Goal: Task Accomplishment & Management: Complete application form

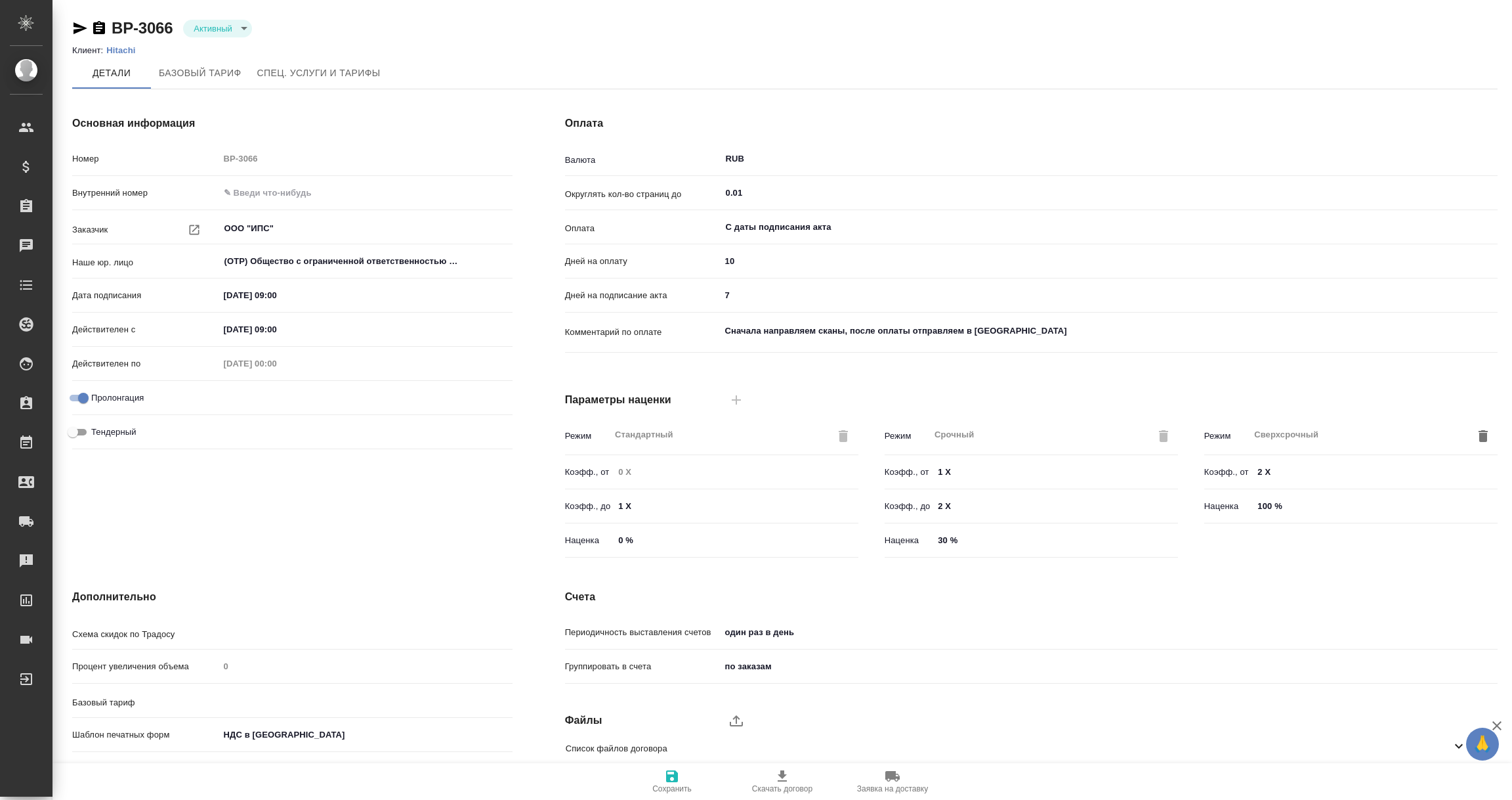
type input "1062 awatera"
type input "Стандартный шаблон - 30-70-100 - ВЫБЕРИ МЕНЯ!"
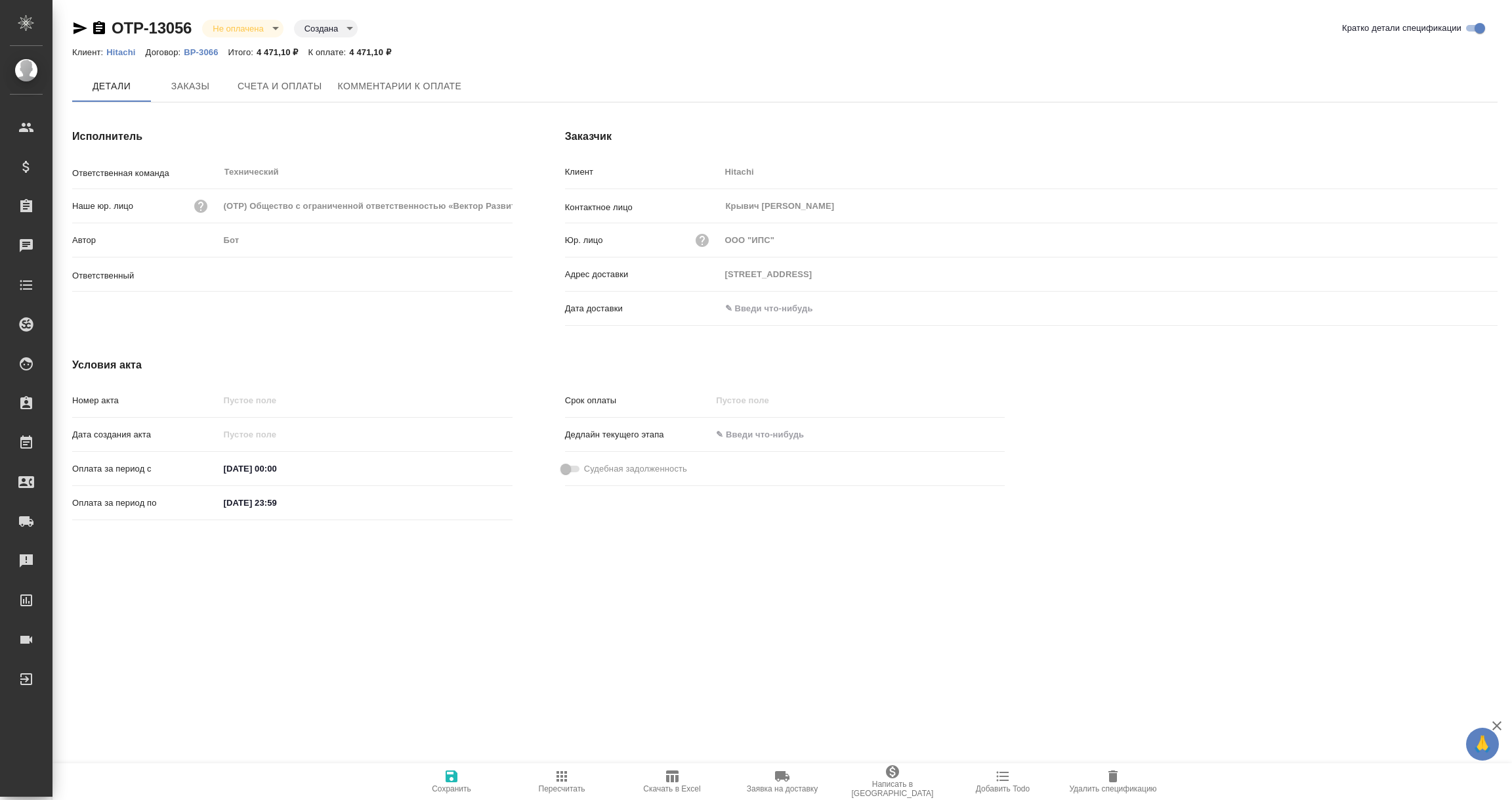
type input "Никифорова Валерия"
click at [782, 313] on input "text" at bounding box center [778, 308] width 115 height 19
click at [1456, 306] on icon "button" at bounding box center [1459, 308] width 16 height 16
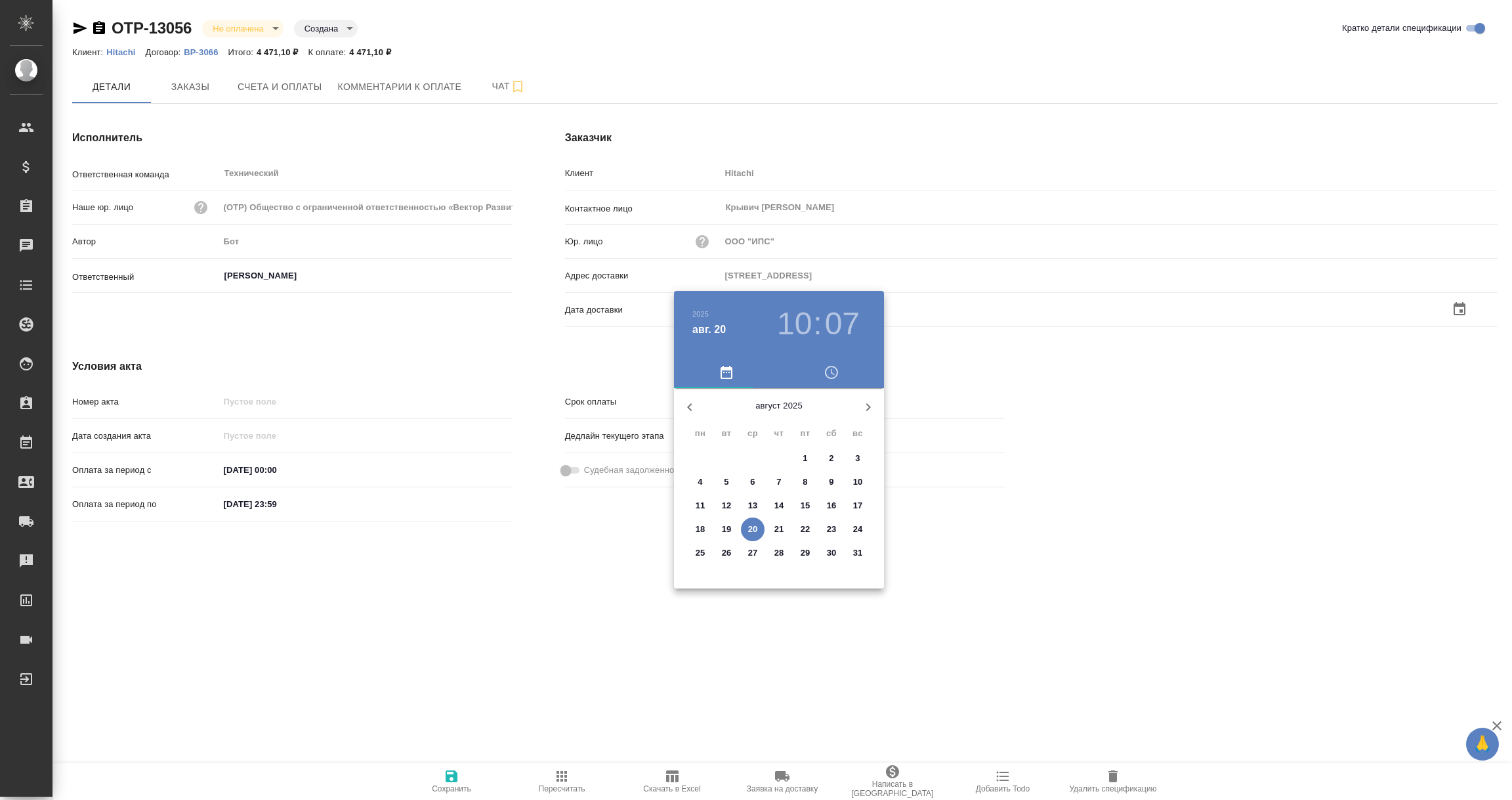
click at [754, 526] on p "20" at bounding box center [753, 529] width 10 height 13
type input "20.08.2025 10:07"
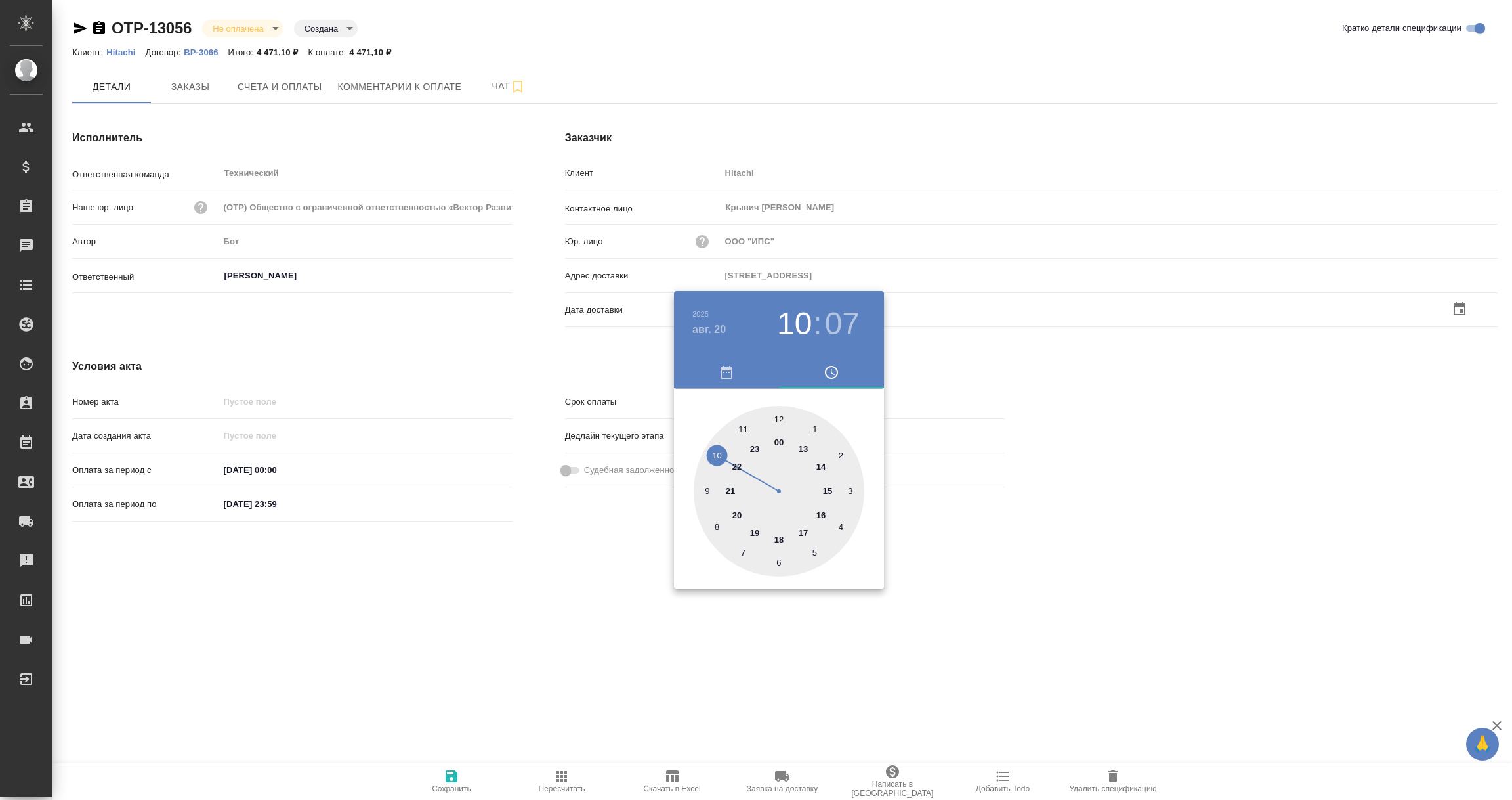
click at [610, 600] on div at bounding box center [756, 400] width 1512 height 800
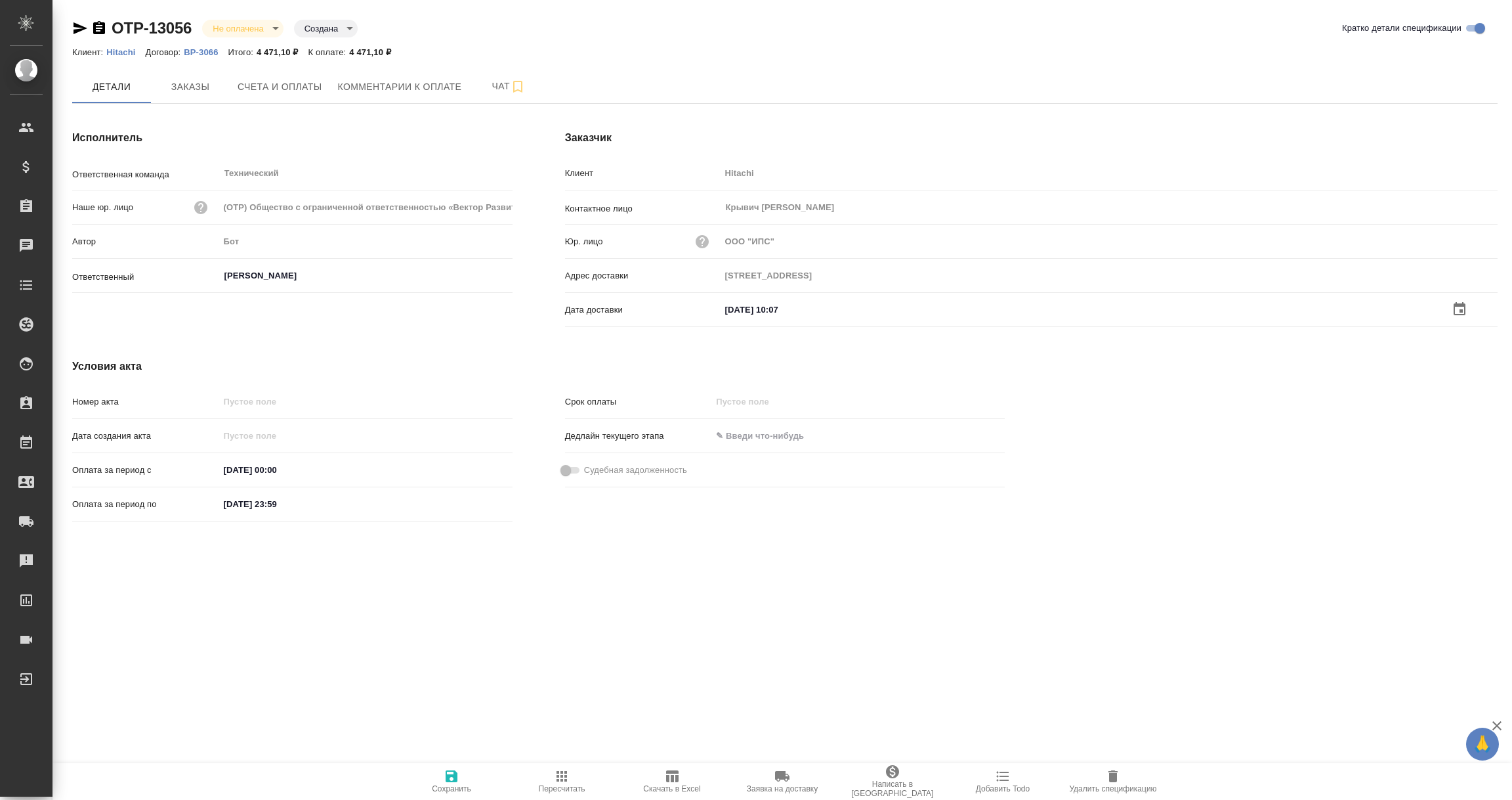
click at [450, 779] on icon "button" at bounding box center [451, 776] width 16 height 16
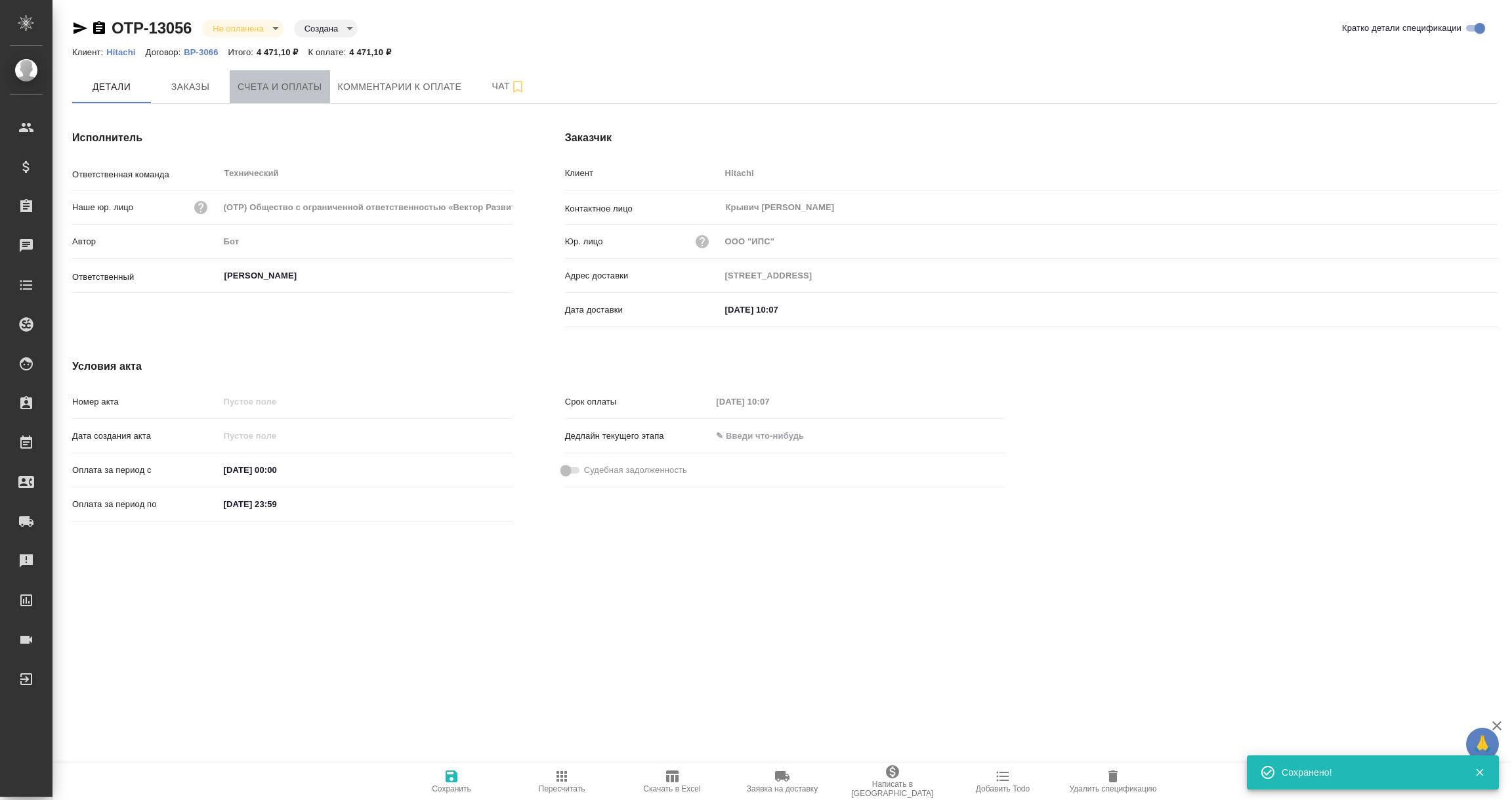
click at [278, 89] on span "Счета и оплаты" at bounding box center [280, 87] width 84 height 17
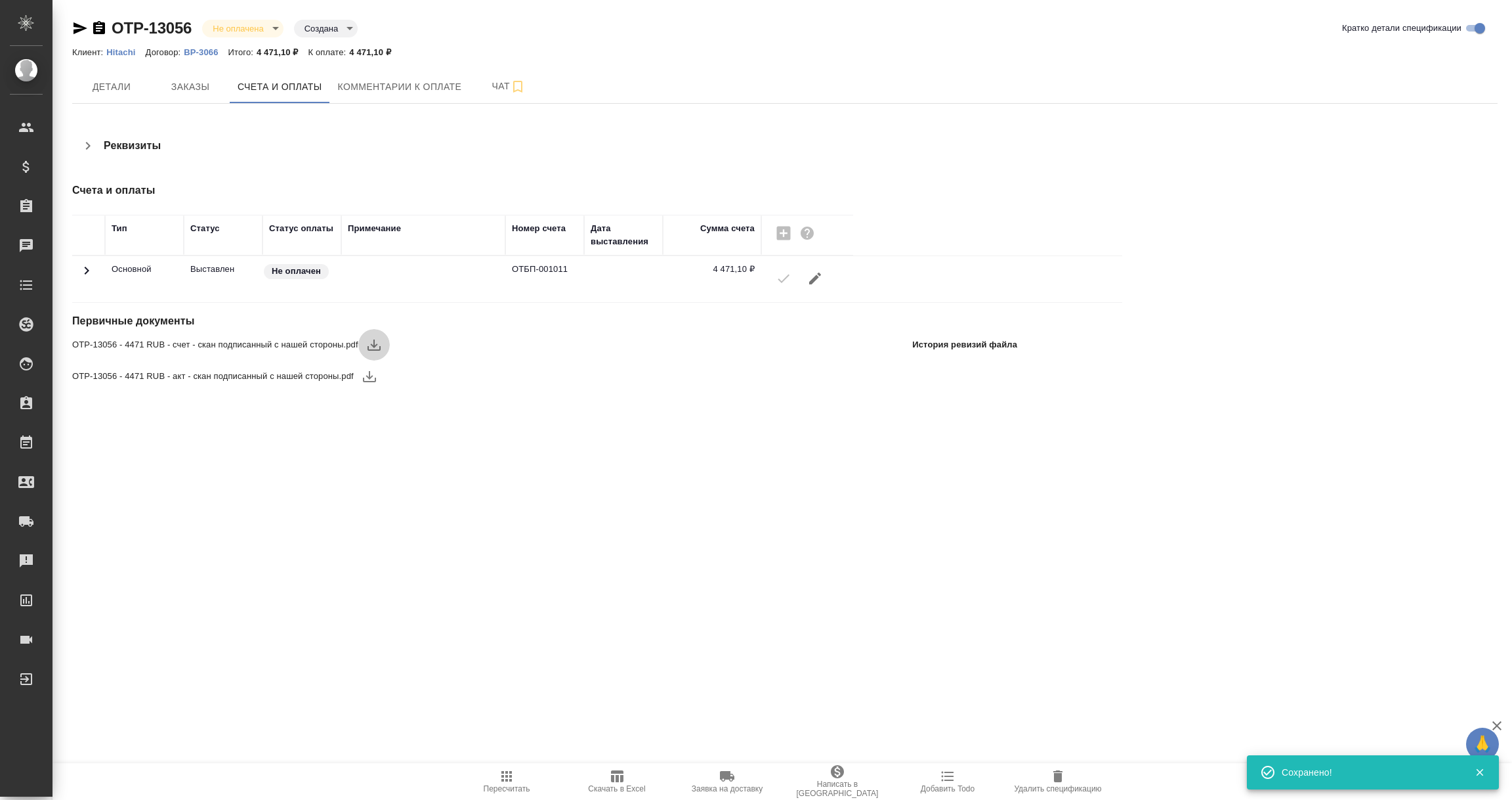
click at [371, 337] on icon "button" at bounding box center [374, 344] width 16 height 16
click at [373, 376] on icon "button" at bounding box center [369, 376] width 16 height 16
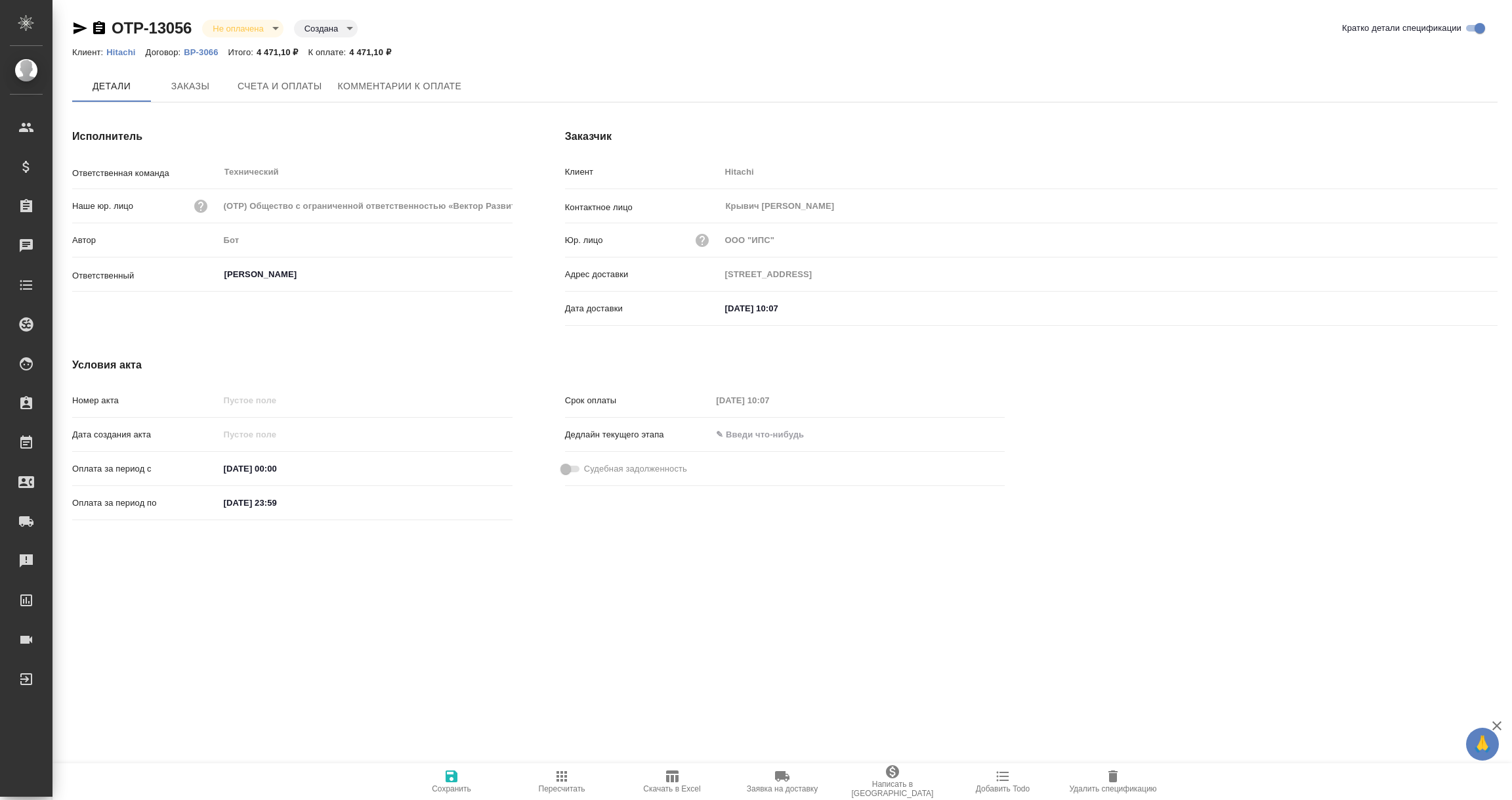
click at [195, 90] on span "Заказы" at bounding box center [191, 86] width 63 height 17
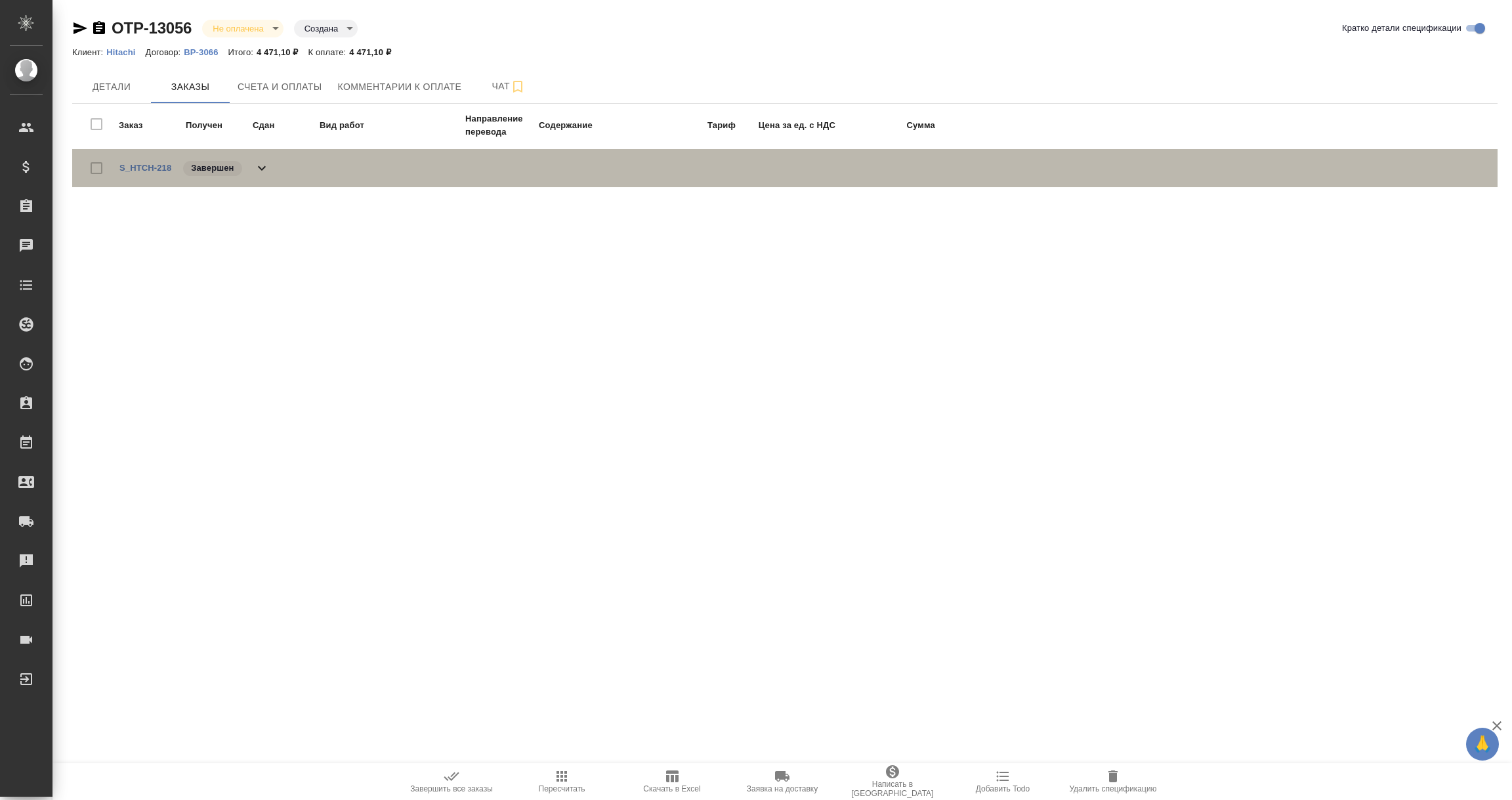
click at [148, 172] on span "S_HTCH-218" at bounding box center [145, 168] width 52 height 13
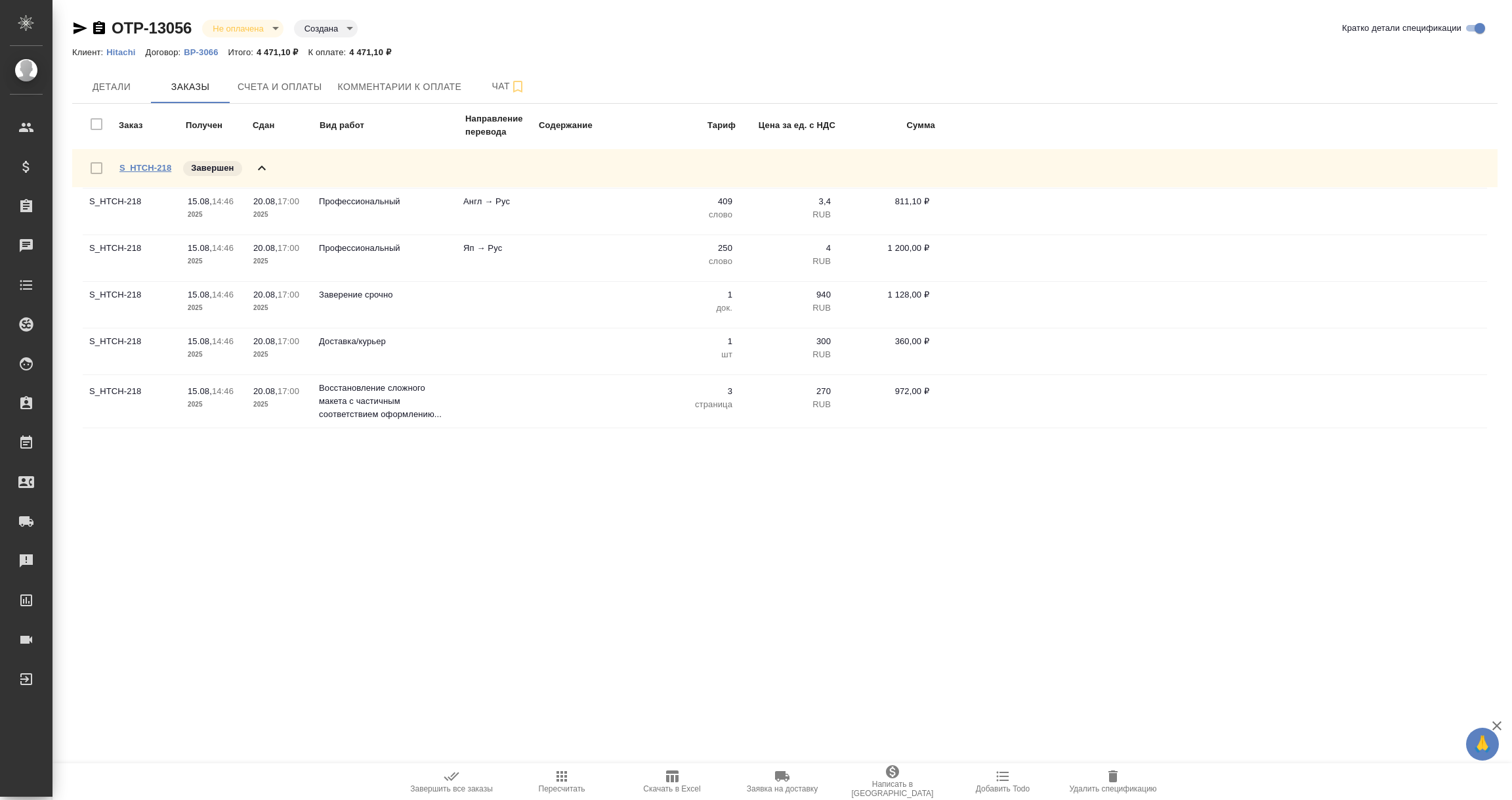
click at [148, 163] on link "S_HTCH-218" at bounding box center [145, 168] width 52 height 10
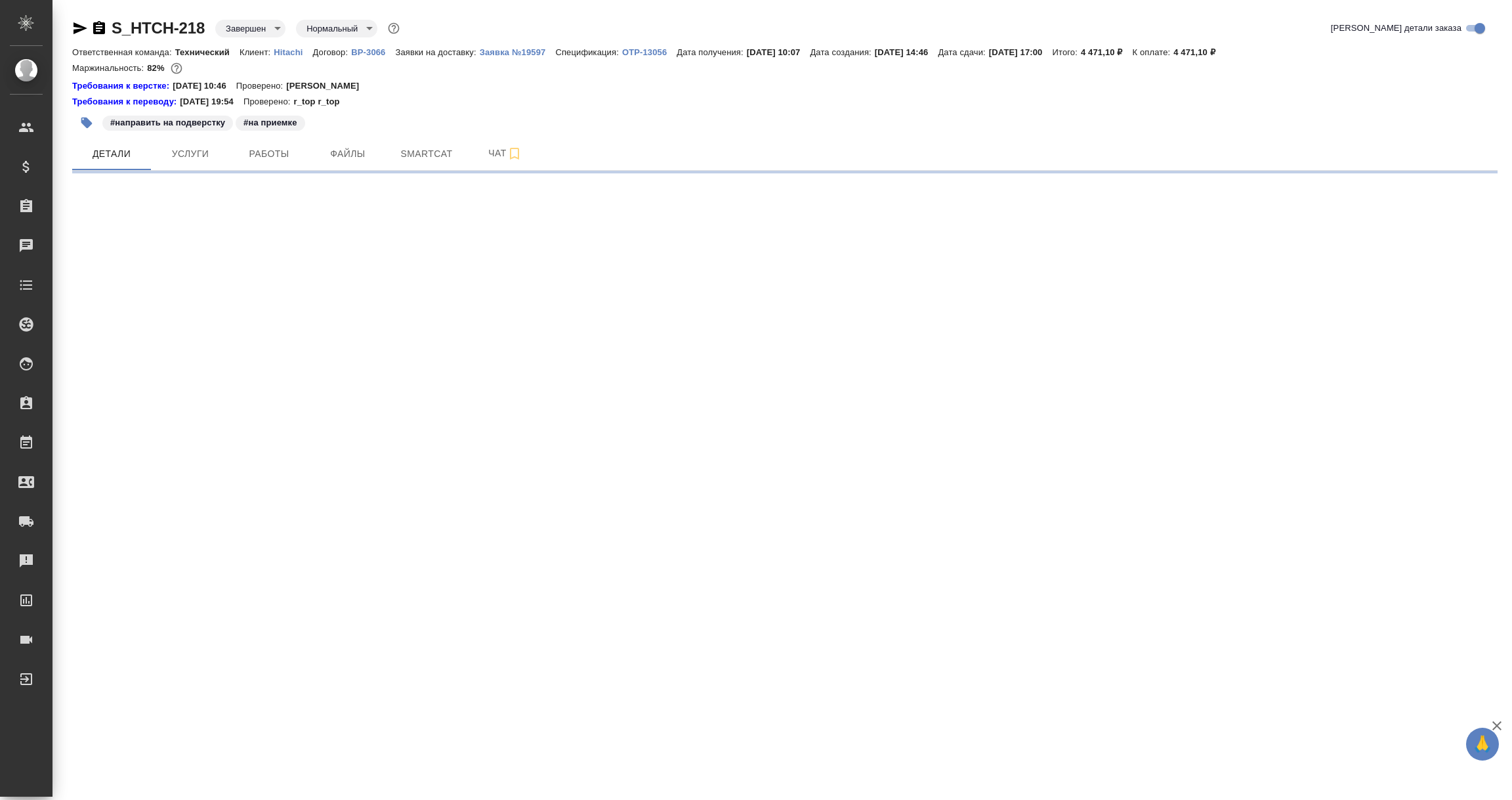
select select "RU"
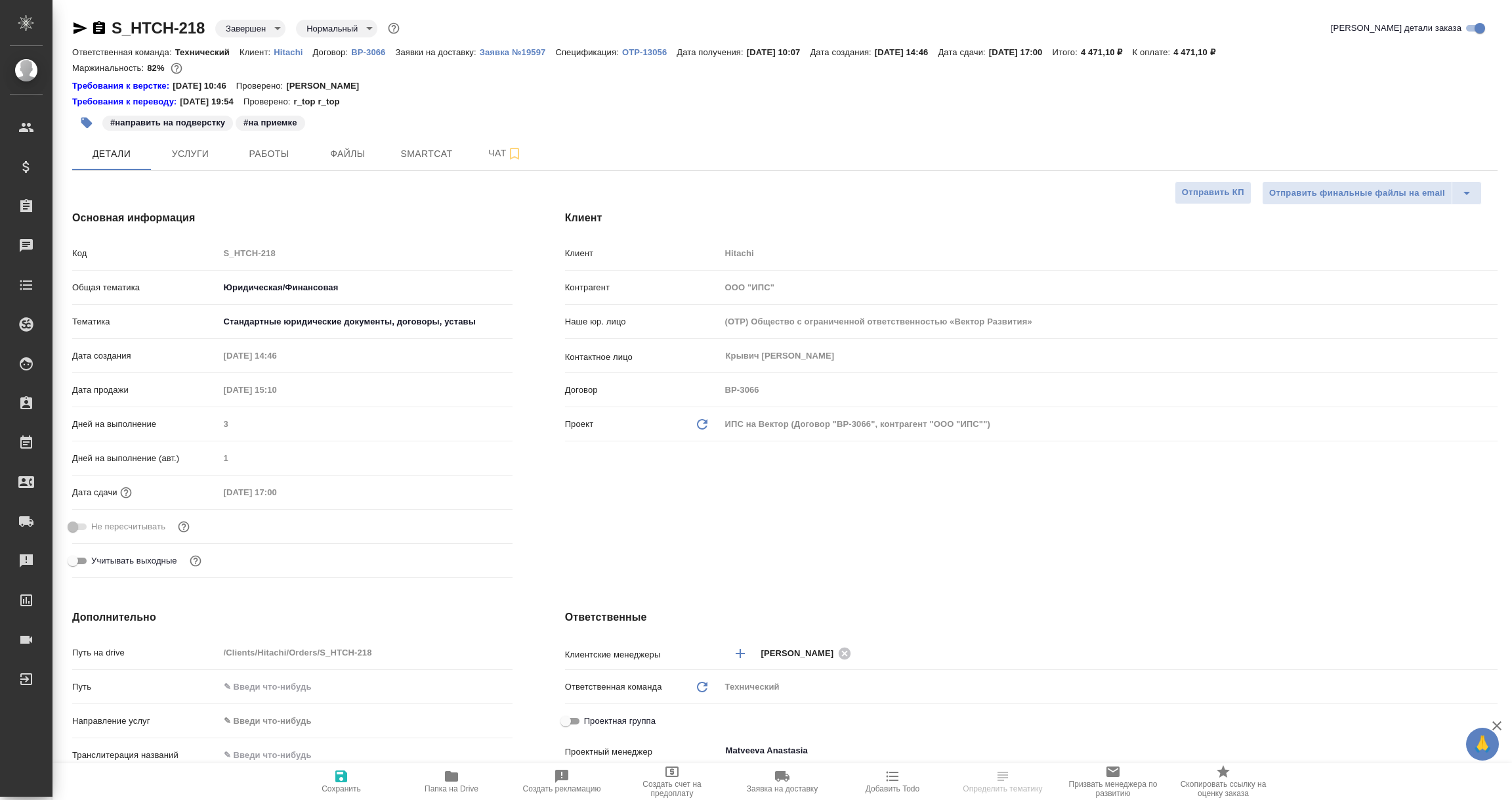
type textarea "x"
click at [452, 775] on icon "button" at bounding box center [452, 775] width 13 height 10
select select "RU"
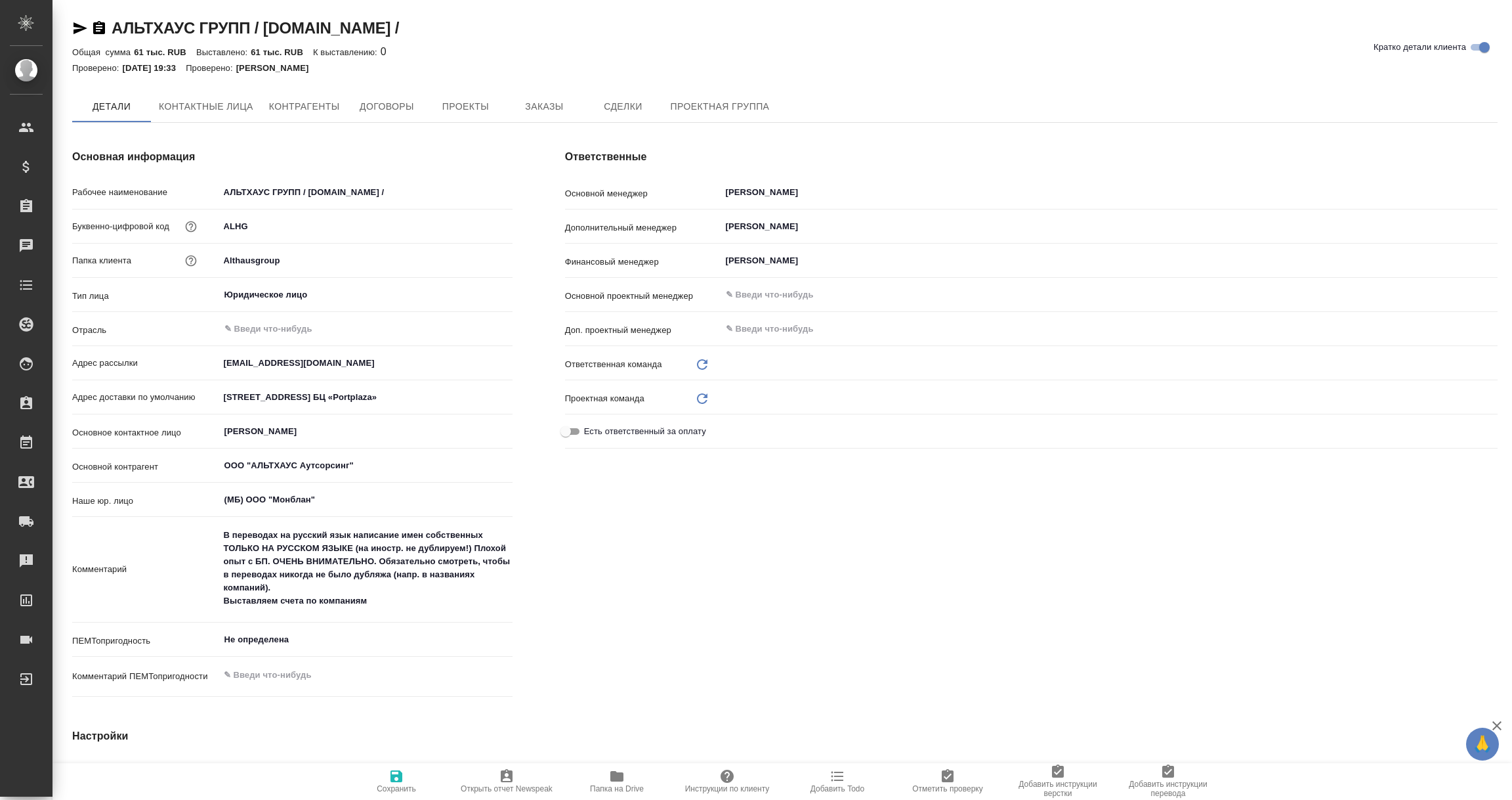
type input "Сити3"
type input "Юридический"
type textarea "x"
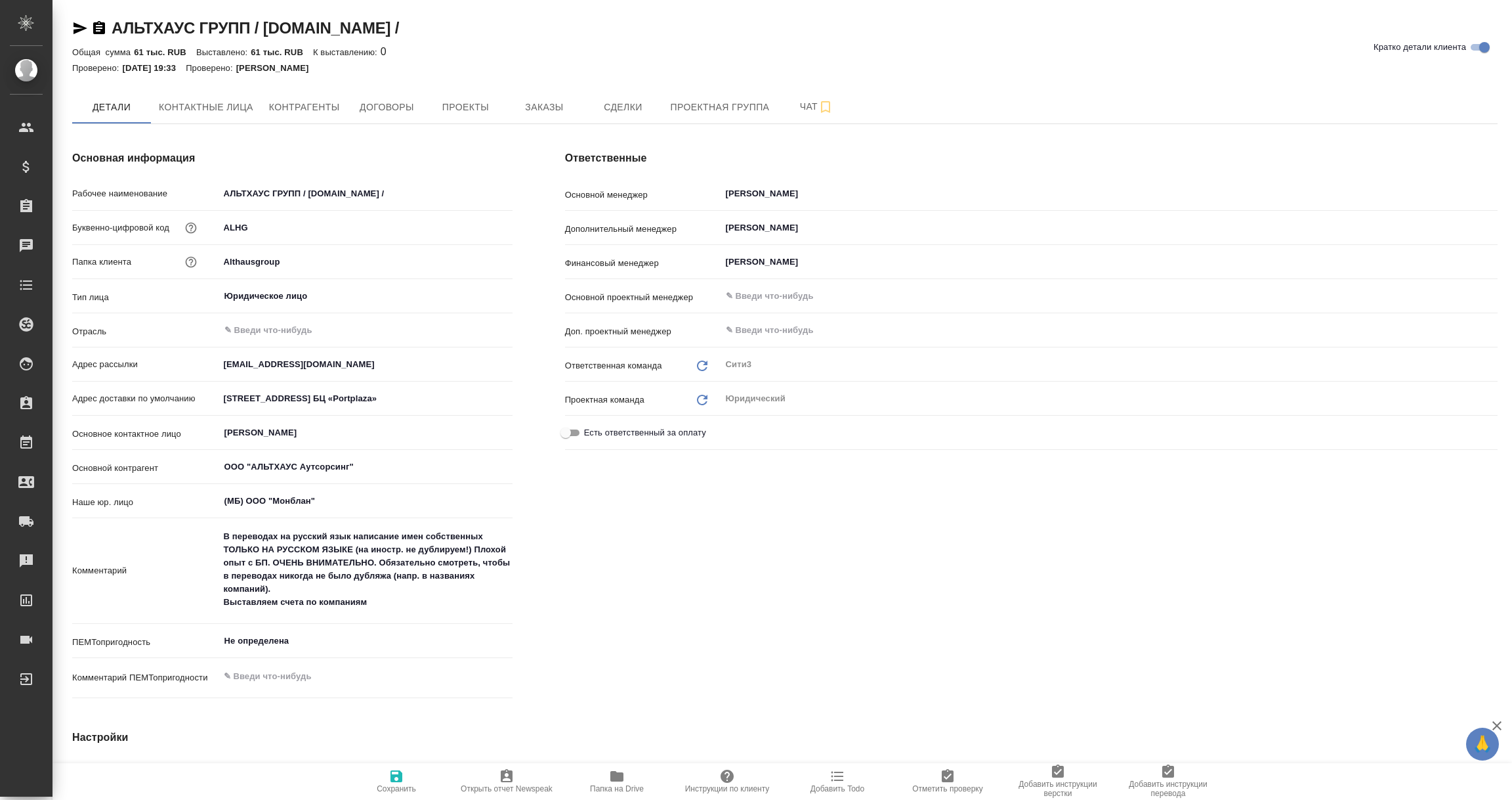
type textarea "x"
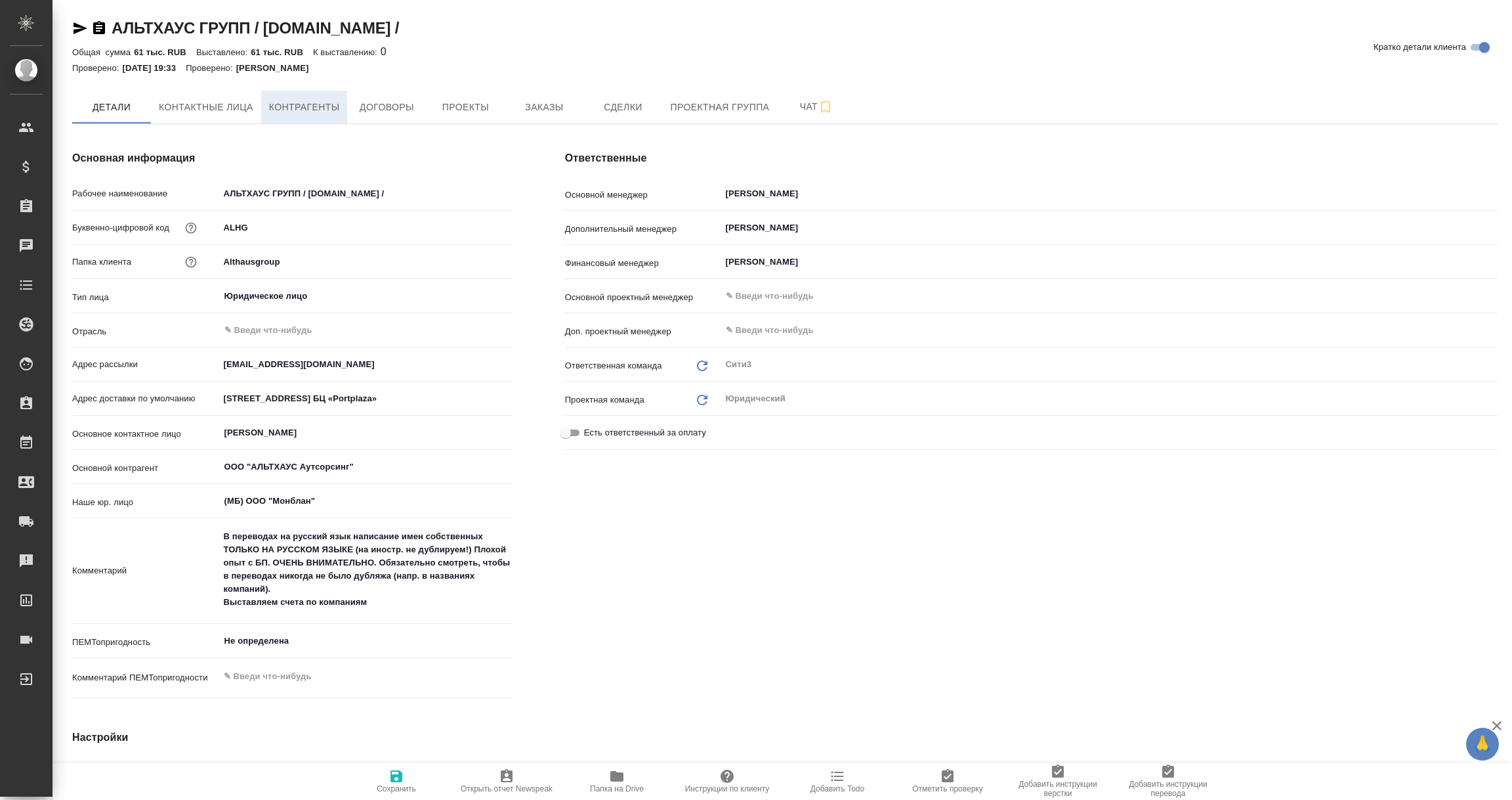
click at [290, 101] on span "Контрагенты" at bounding box center [305, 107] width 71 height 17
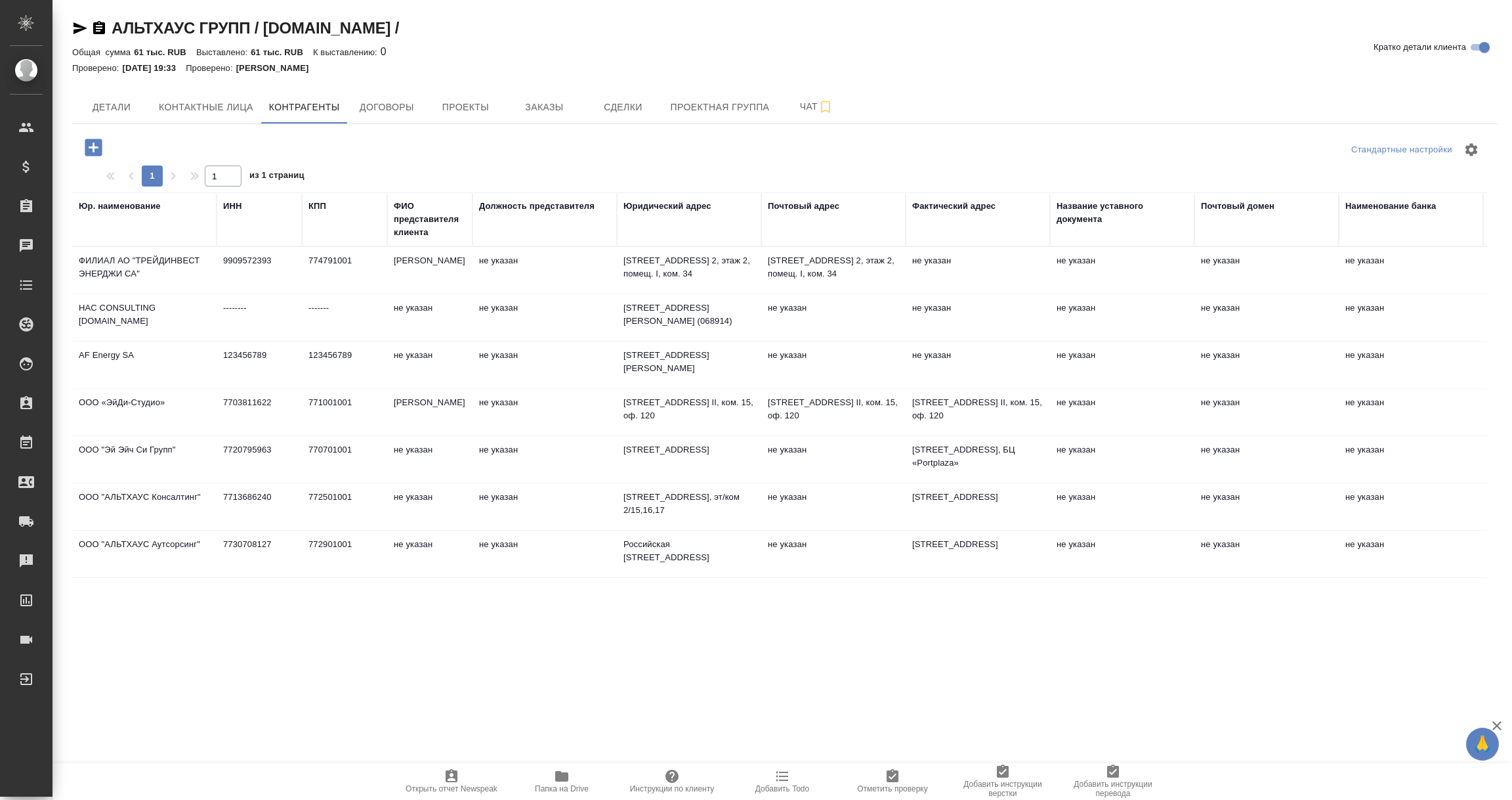
scroll to position [98, 0]
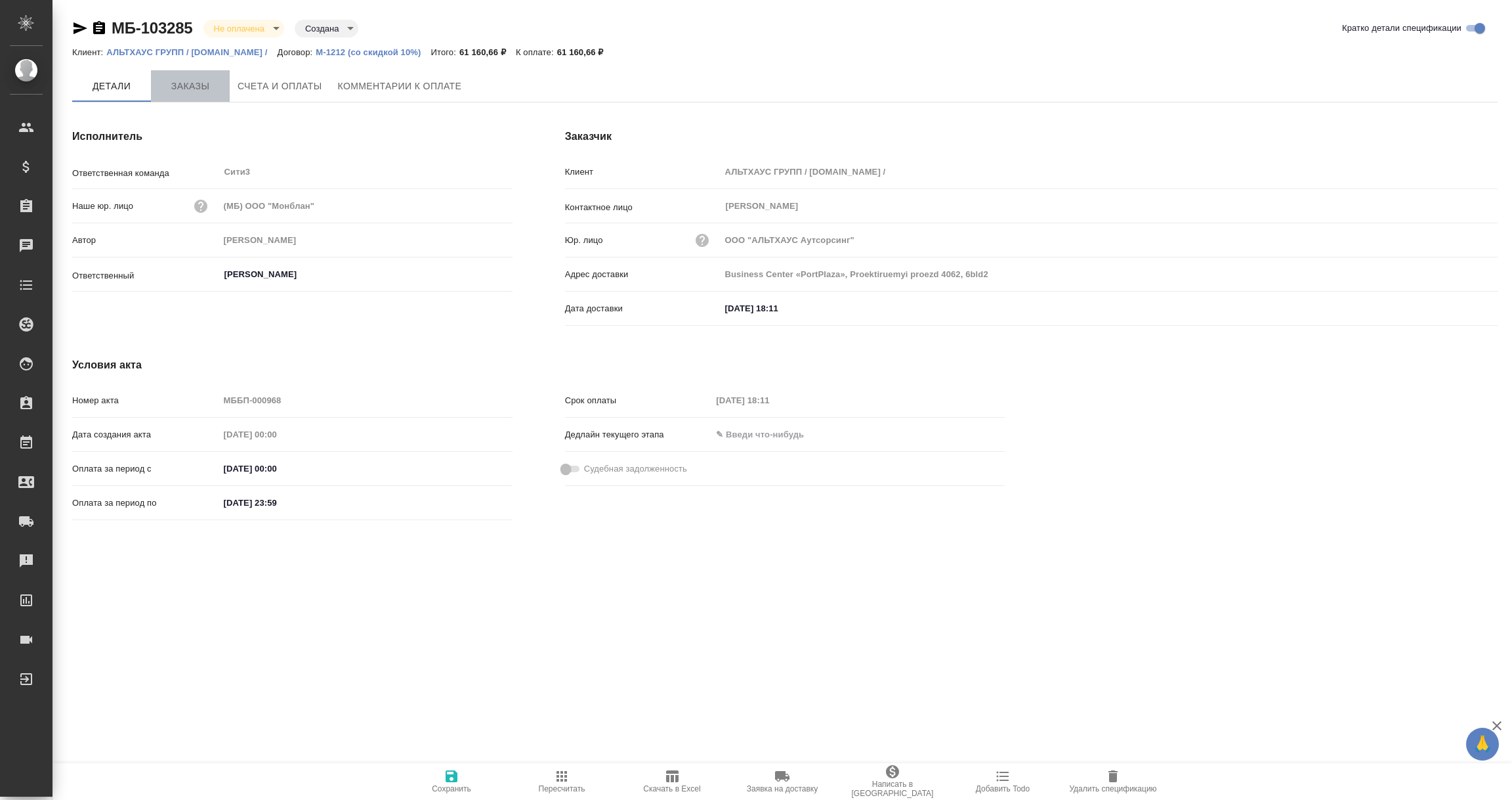
click at [191, 90] on span "Заказы" at bounding box center [191, 86] width 63 height 17
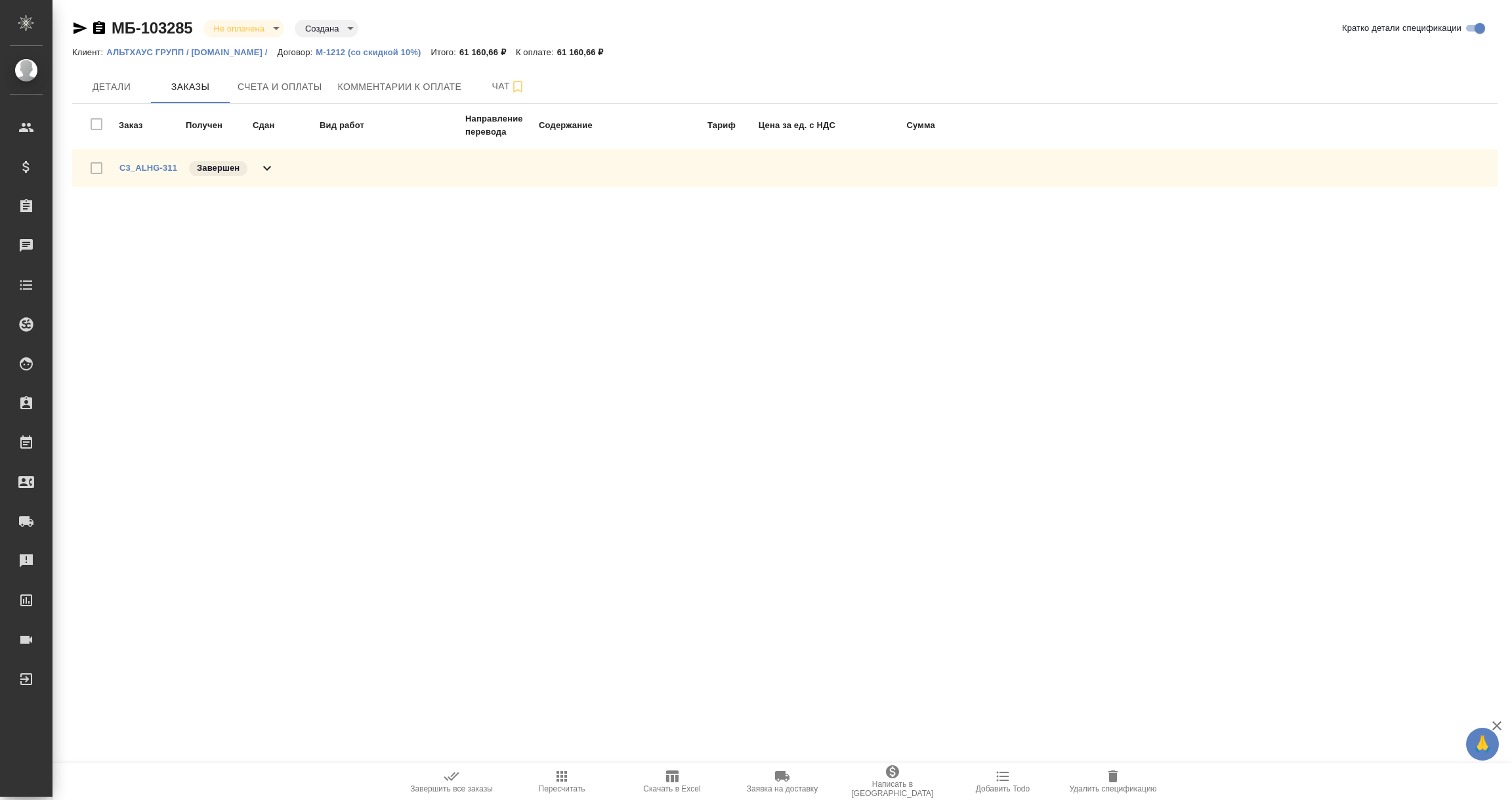
click at [152, 171] on span "C3_ALHG-311" at bounding box center [148, 168] width 57 height 13
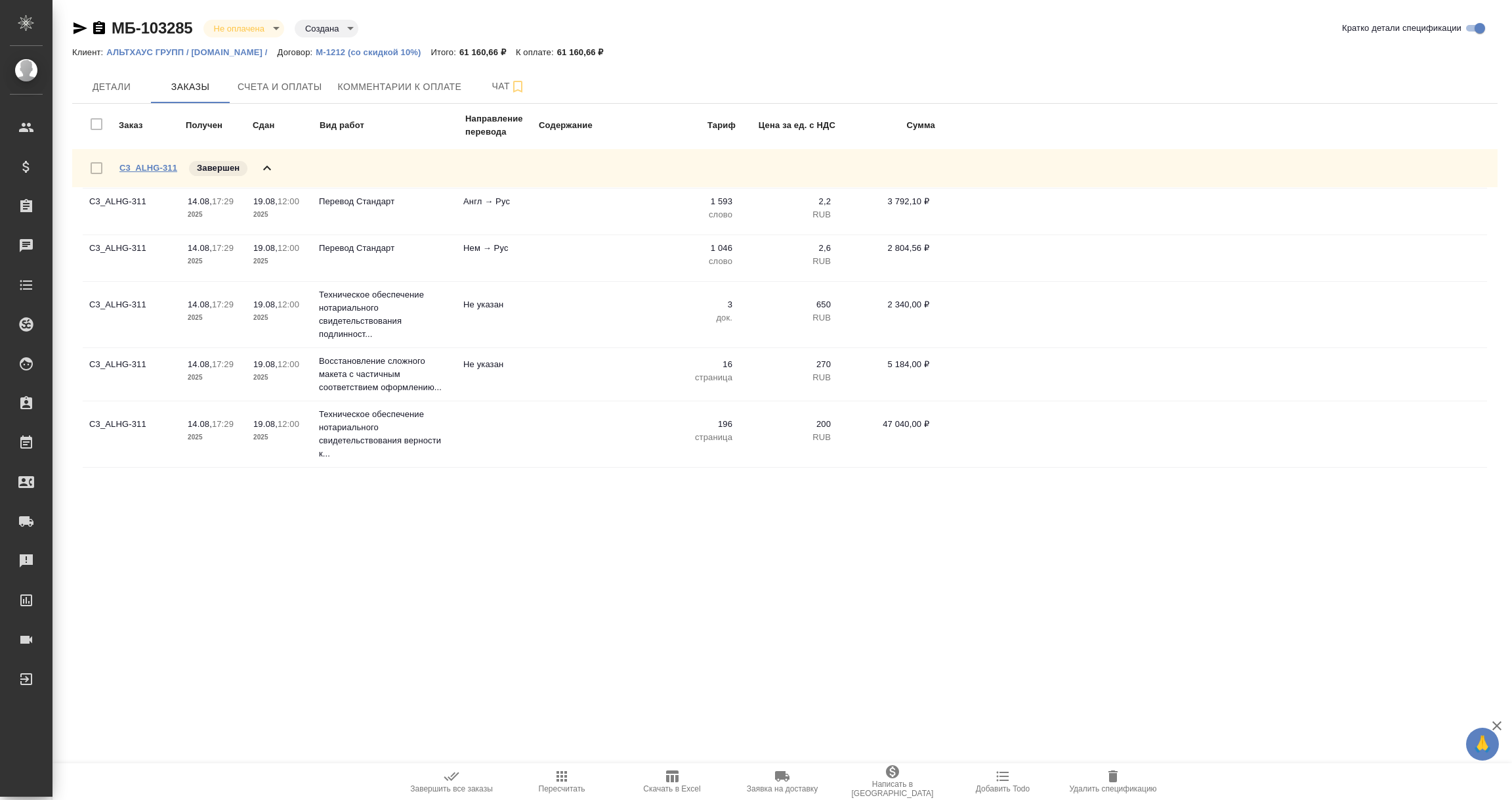
click at [143, 169] on link "C3_ALHG-311" at bounding box center [148, 168] width 57 height 10
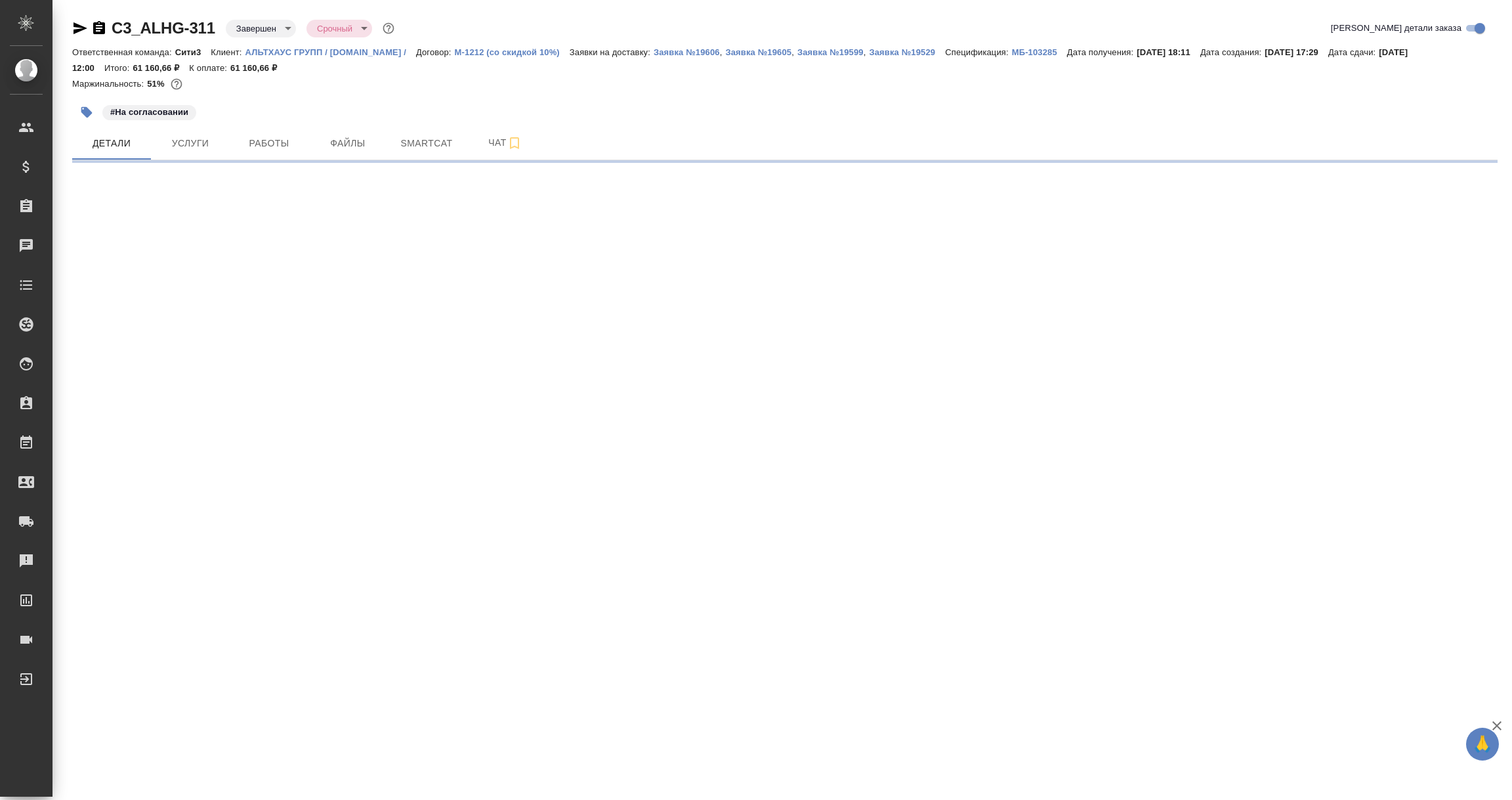
select select "RU"
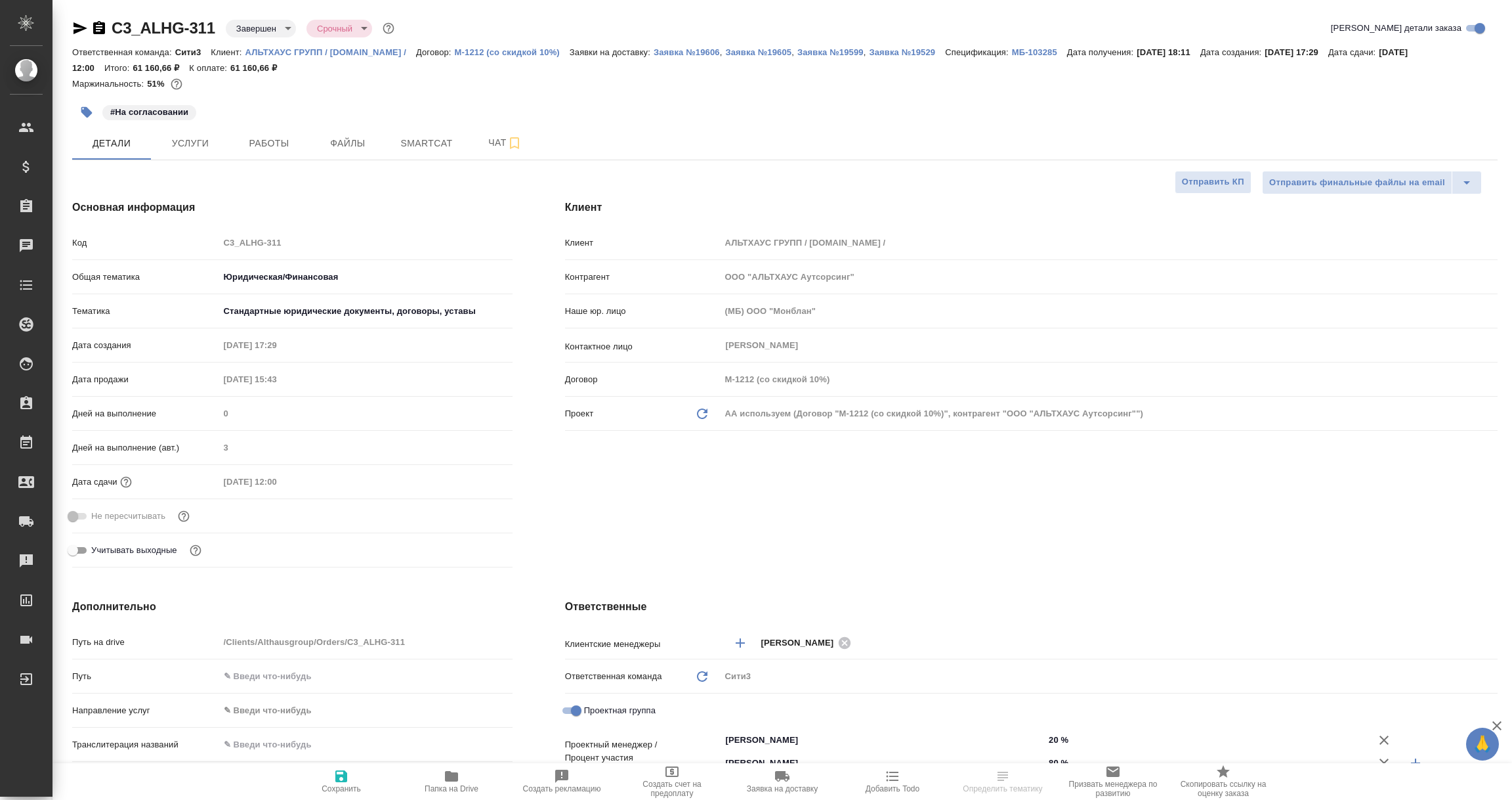
type textarea "x"
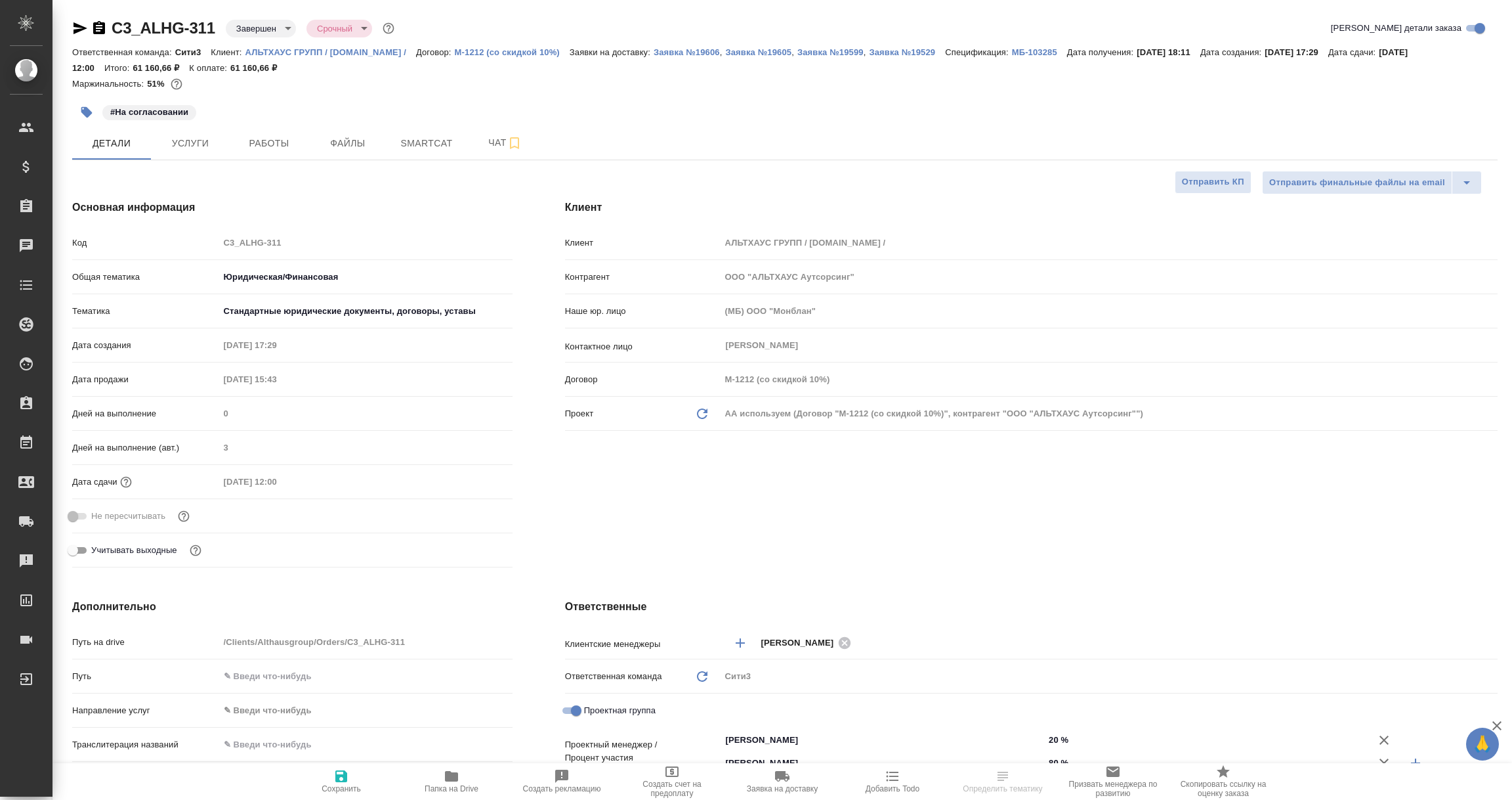
type textarea "x"
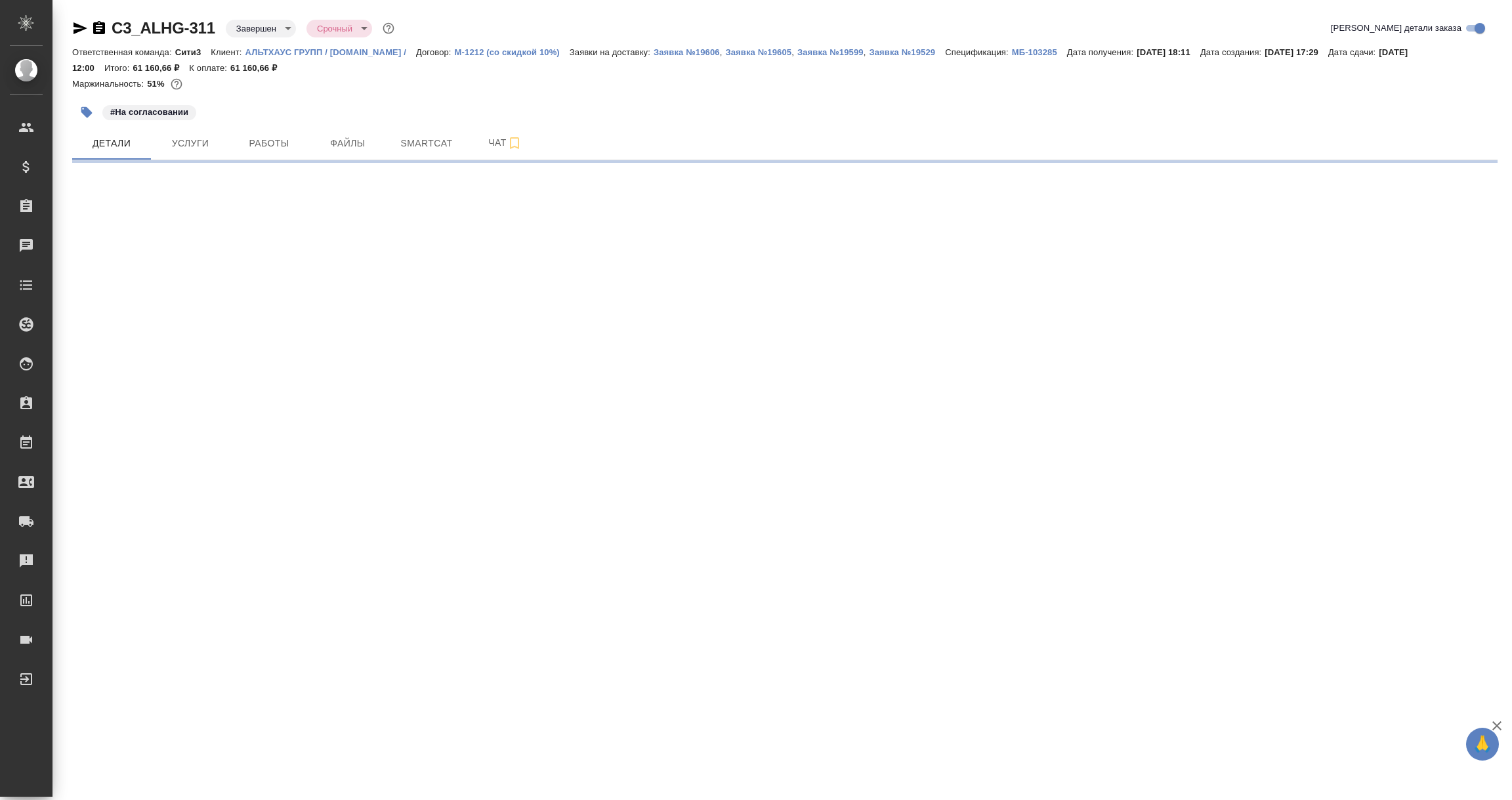
select select "RU"
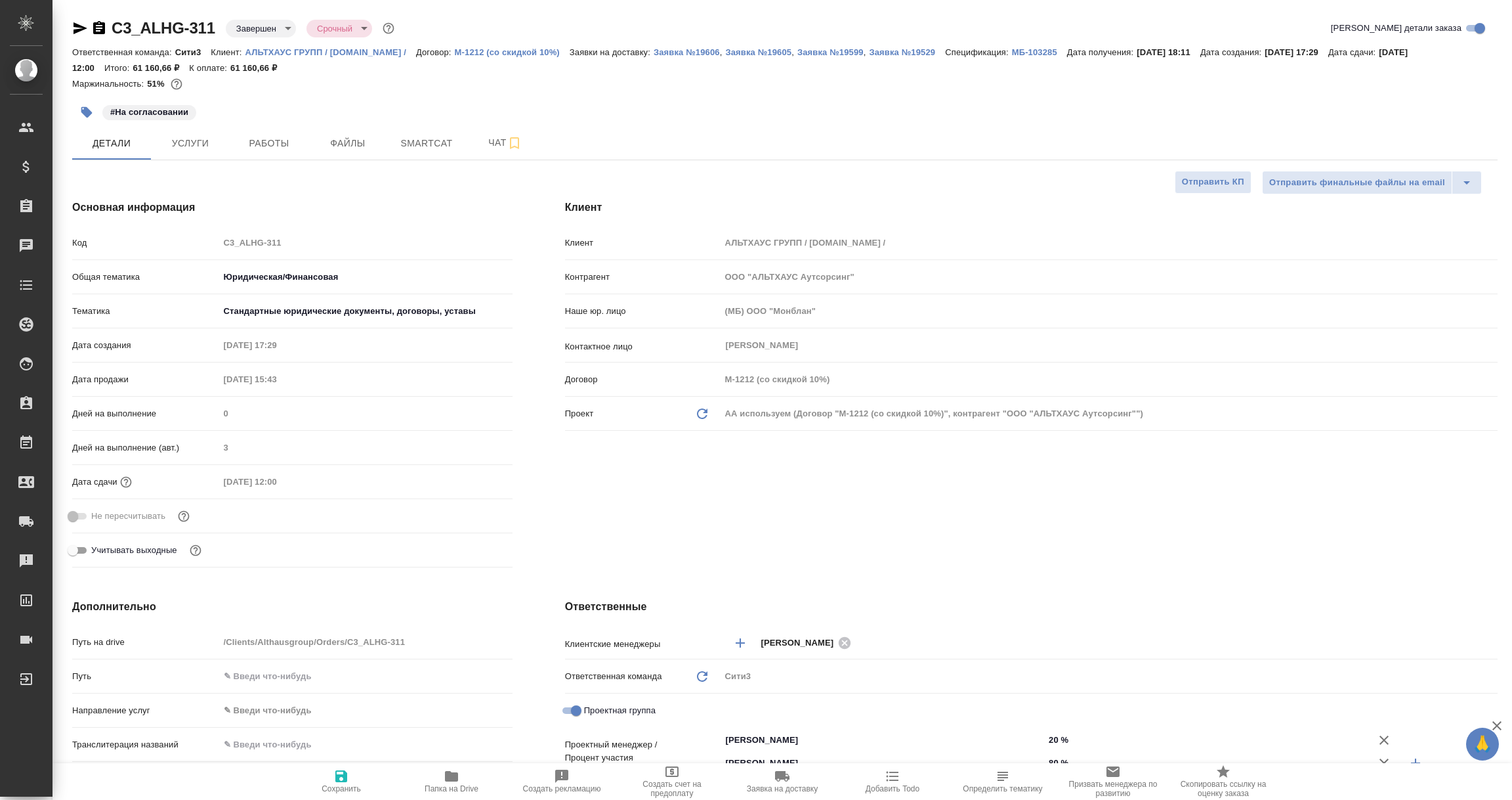
type textarea "x"
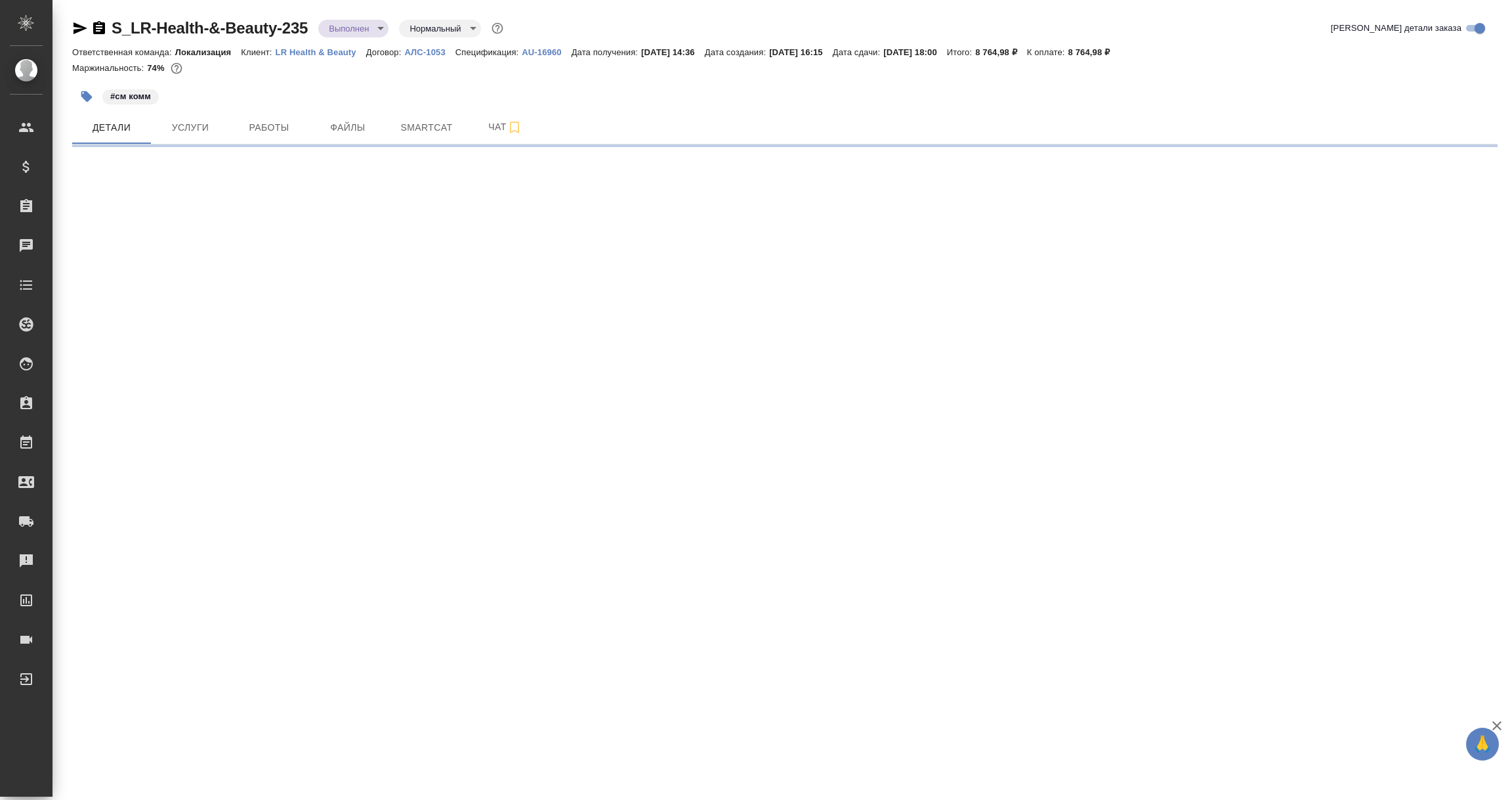
select select "RU"
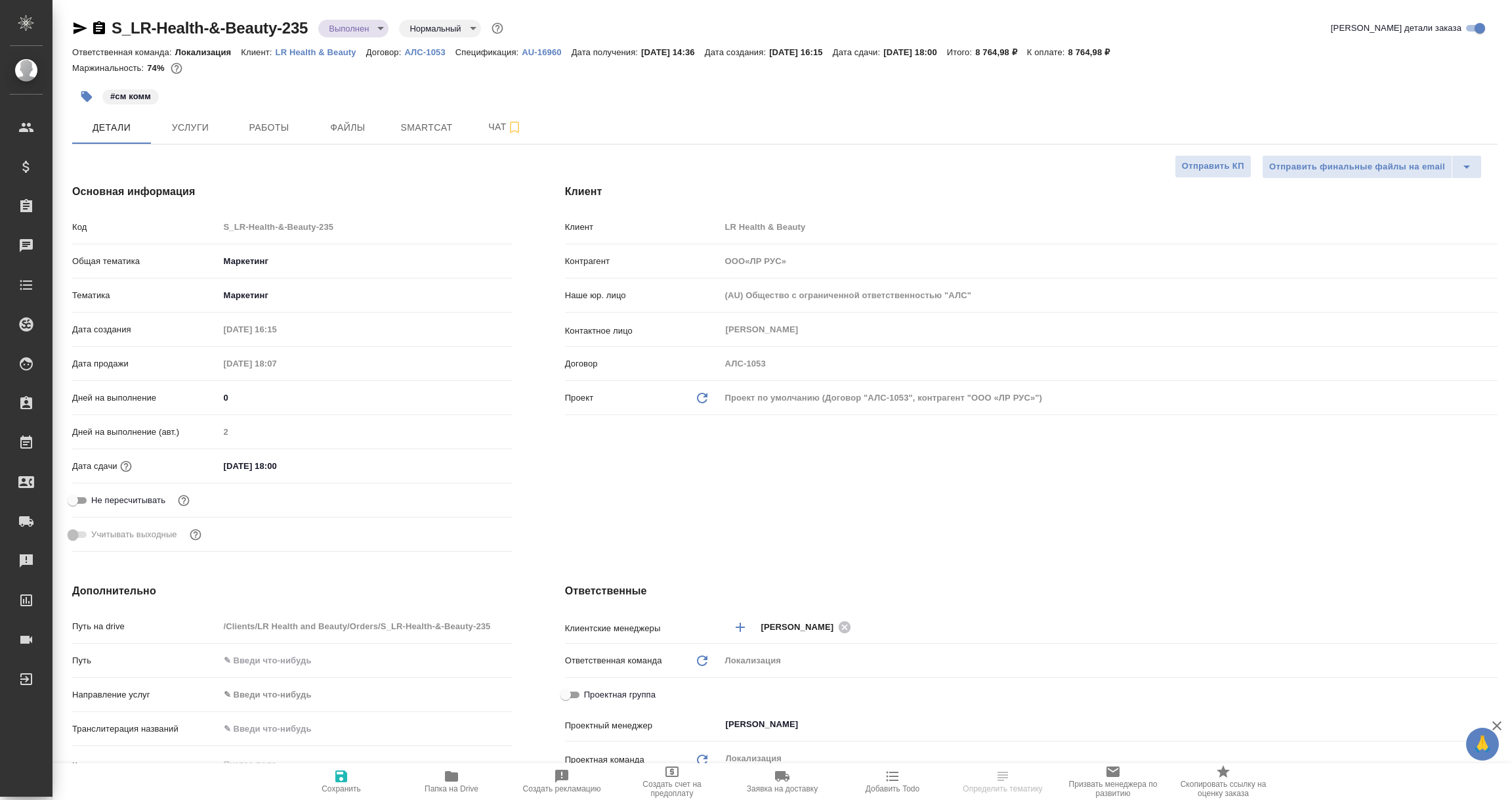
type textarea "x"
type input "ООО«ЛР РУС»"
type textarea "x"
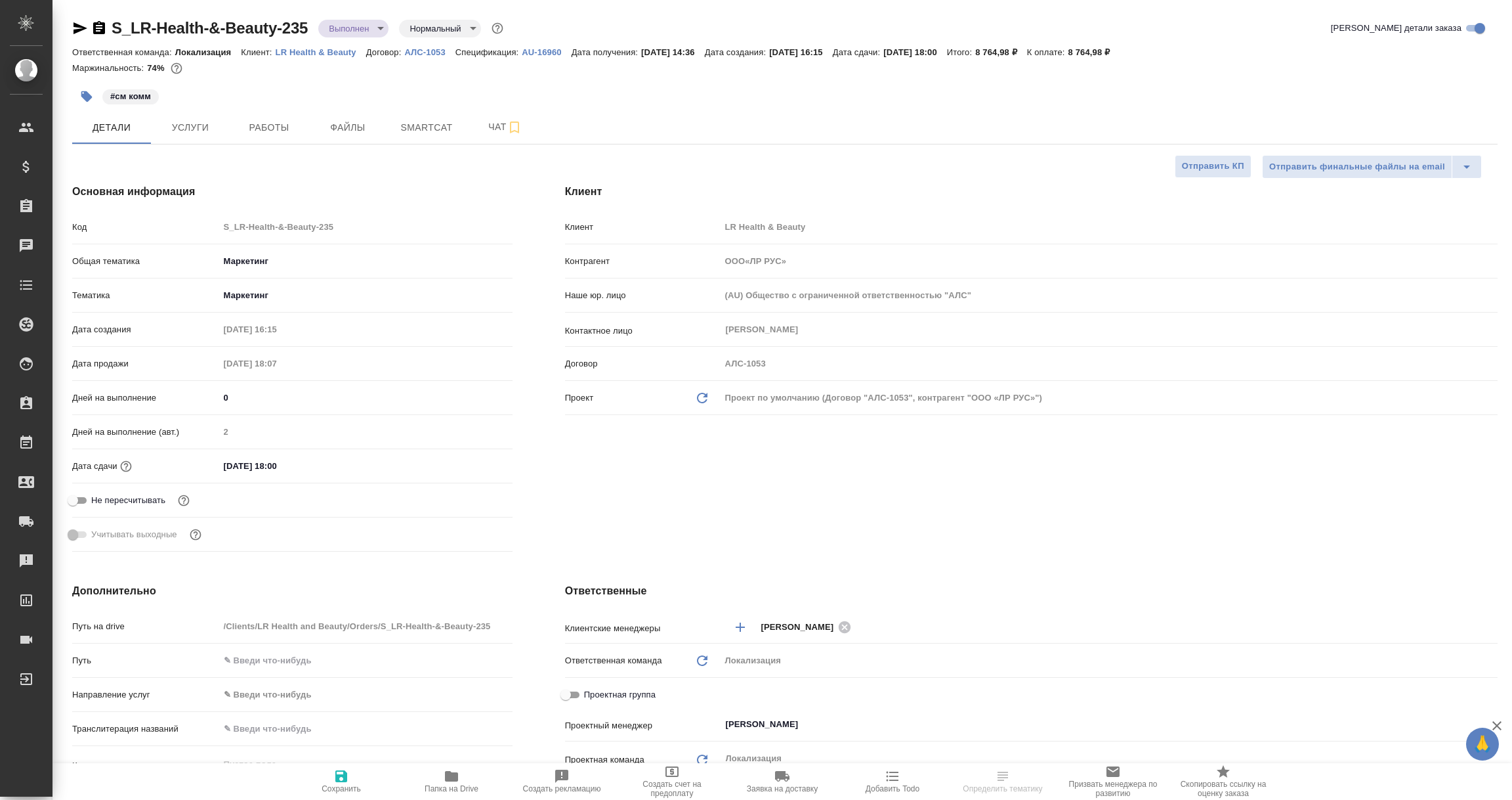
type textarea "x"
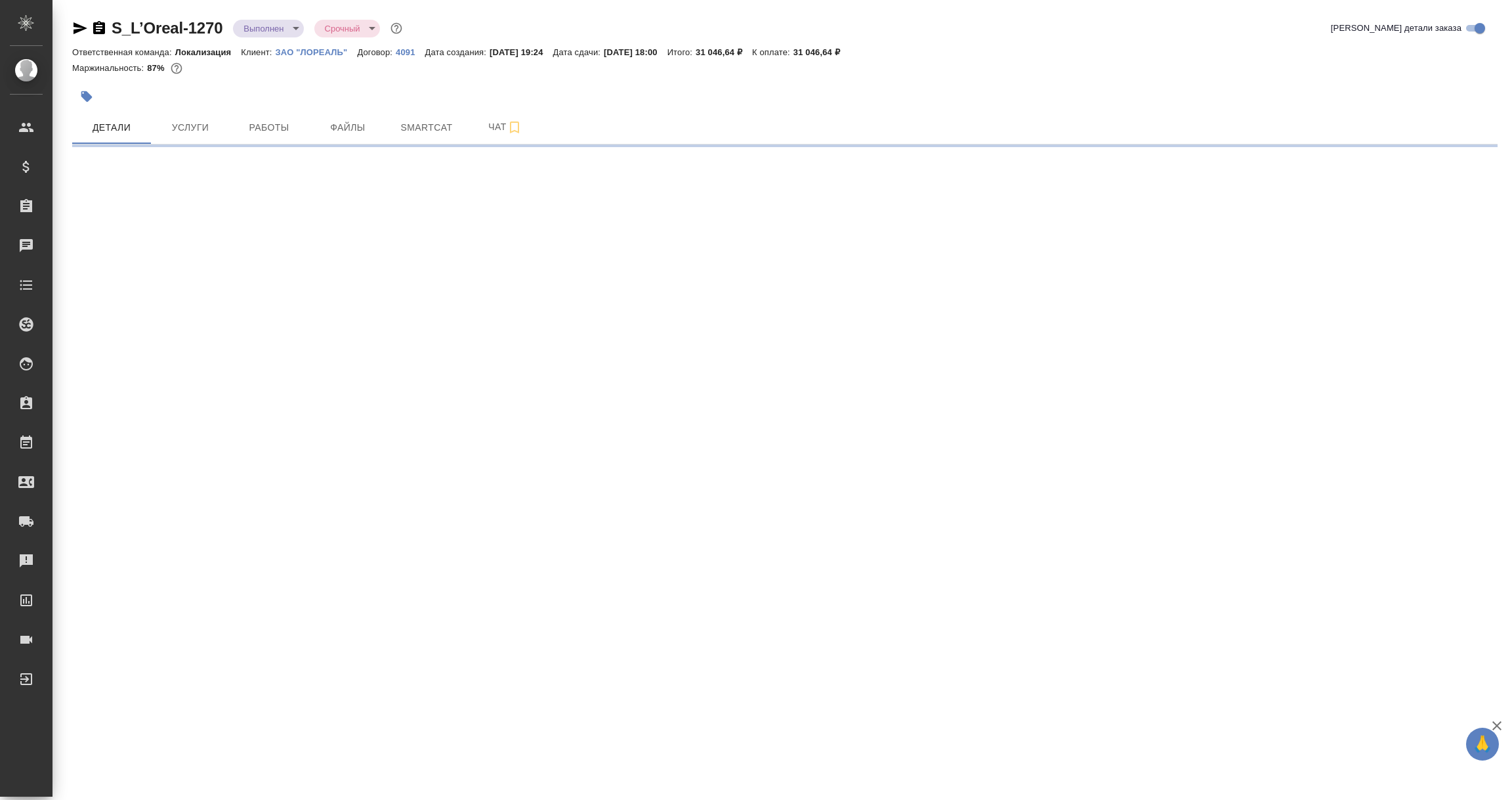
select select "RU"
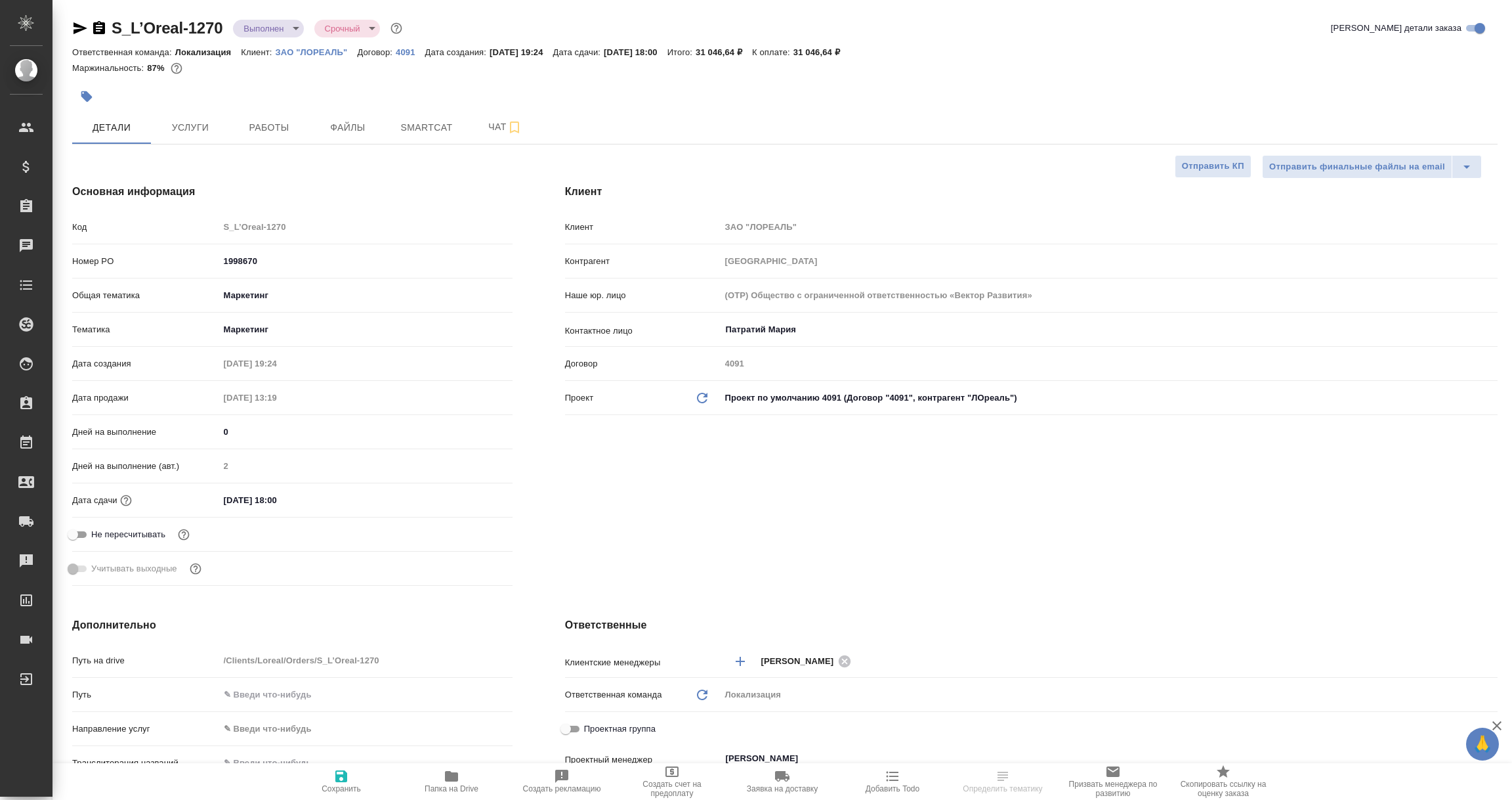
type textarea "x"
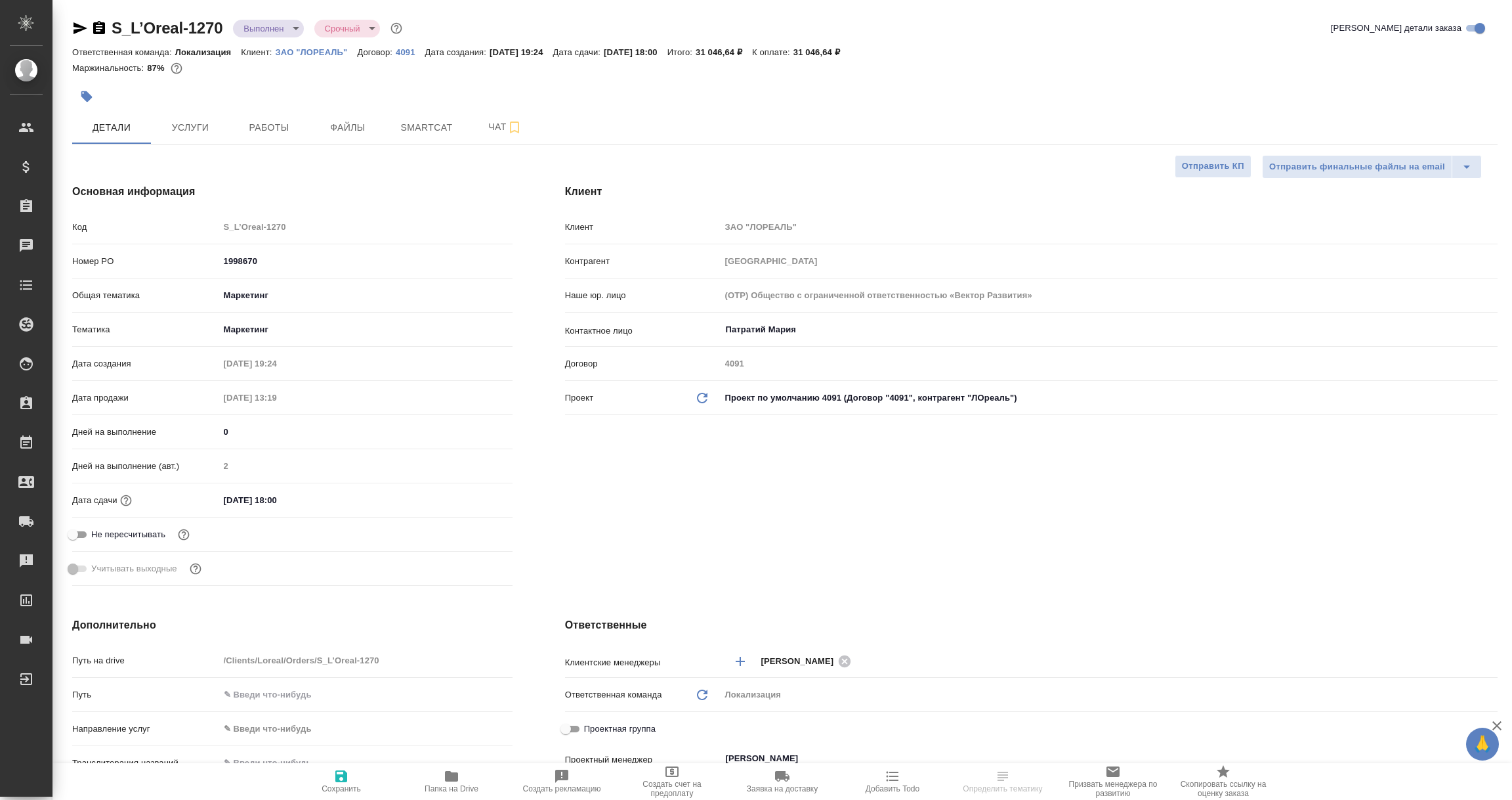
type textarea "x"
click at [74, 26] on icon "button" at bounding box center [80, 28] width 14 height 12
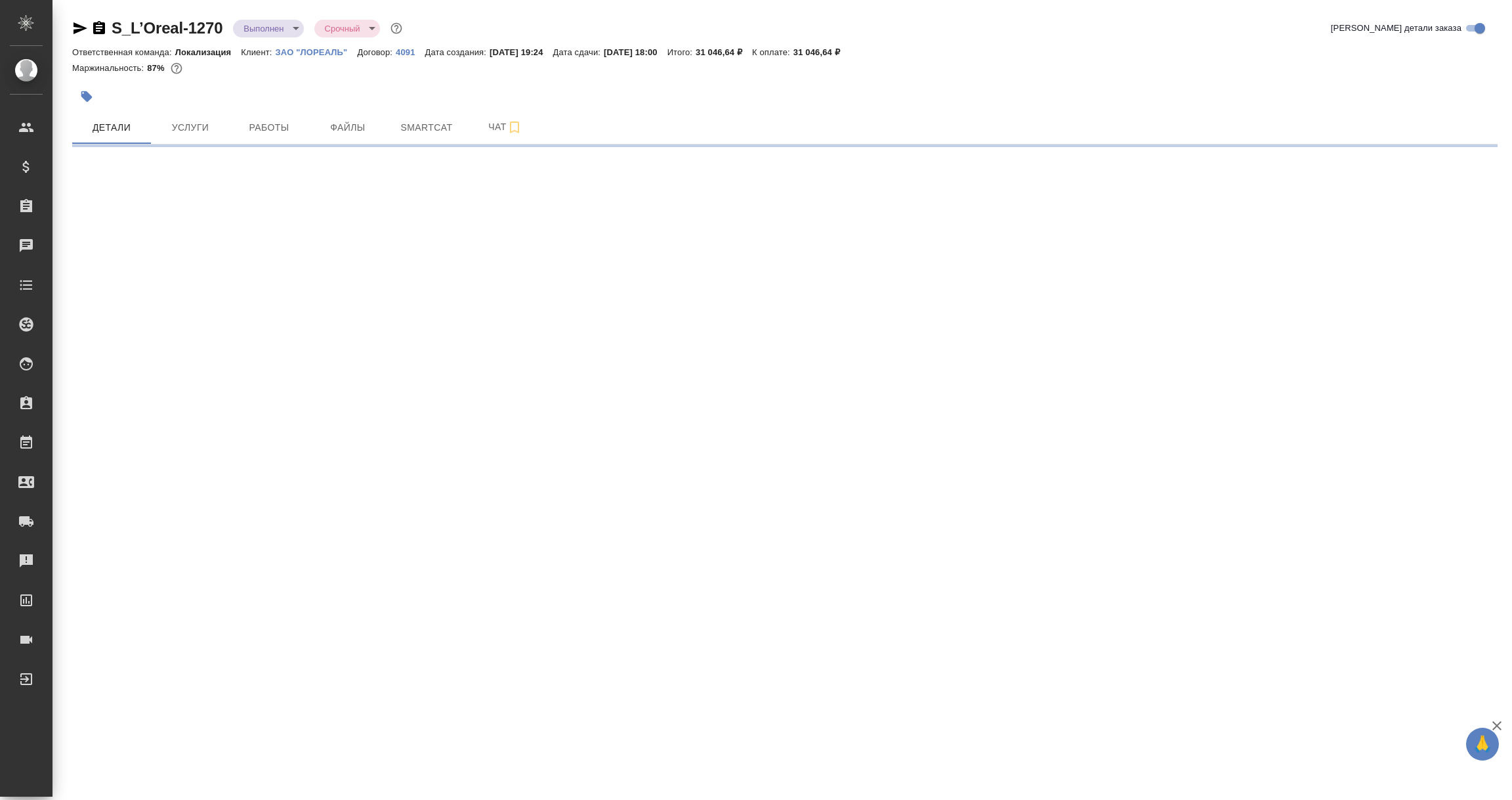
select select "RU"
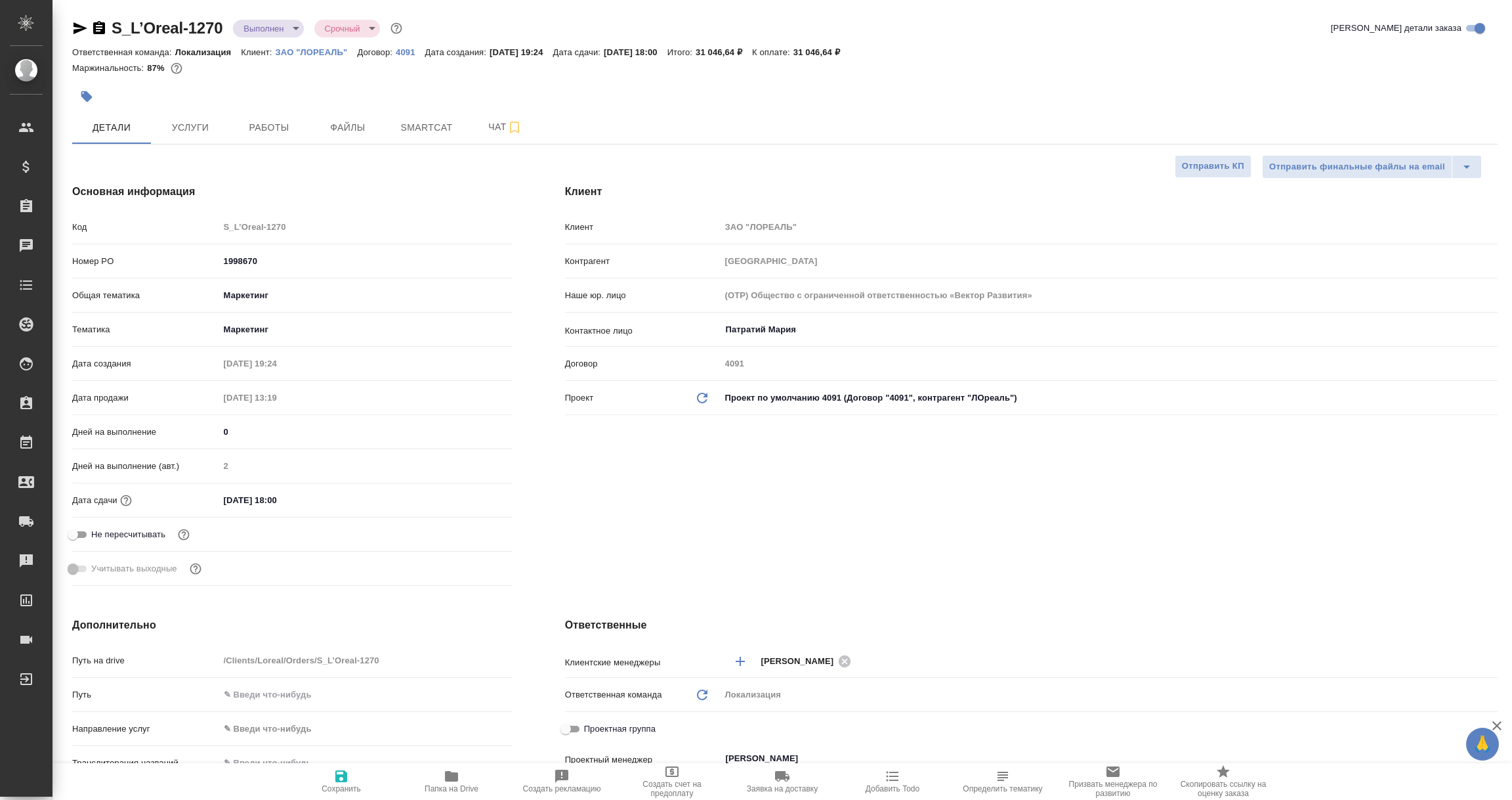
type textarea "x"
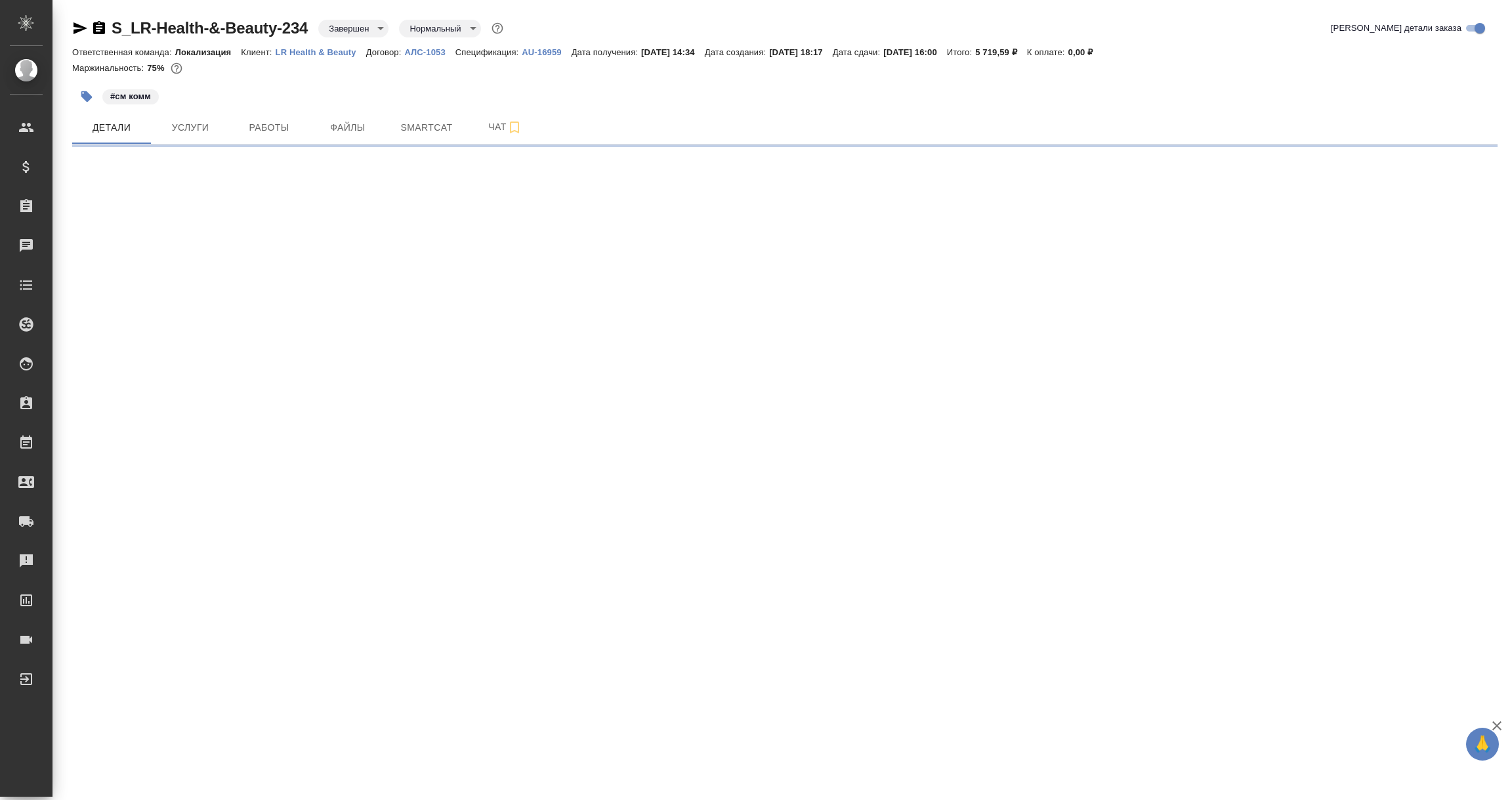
select select "RU"
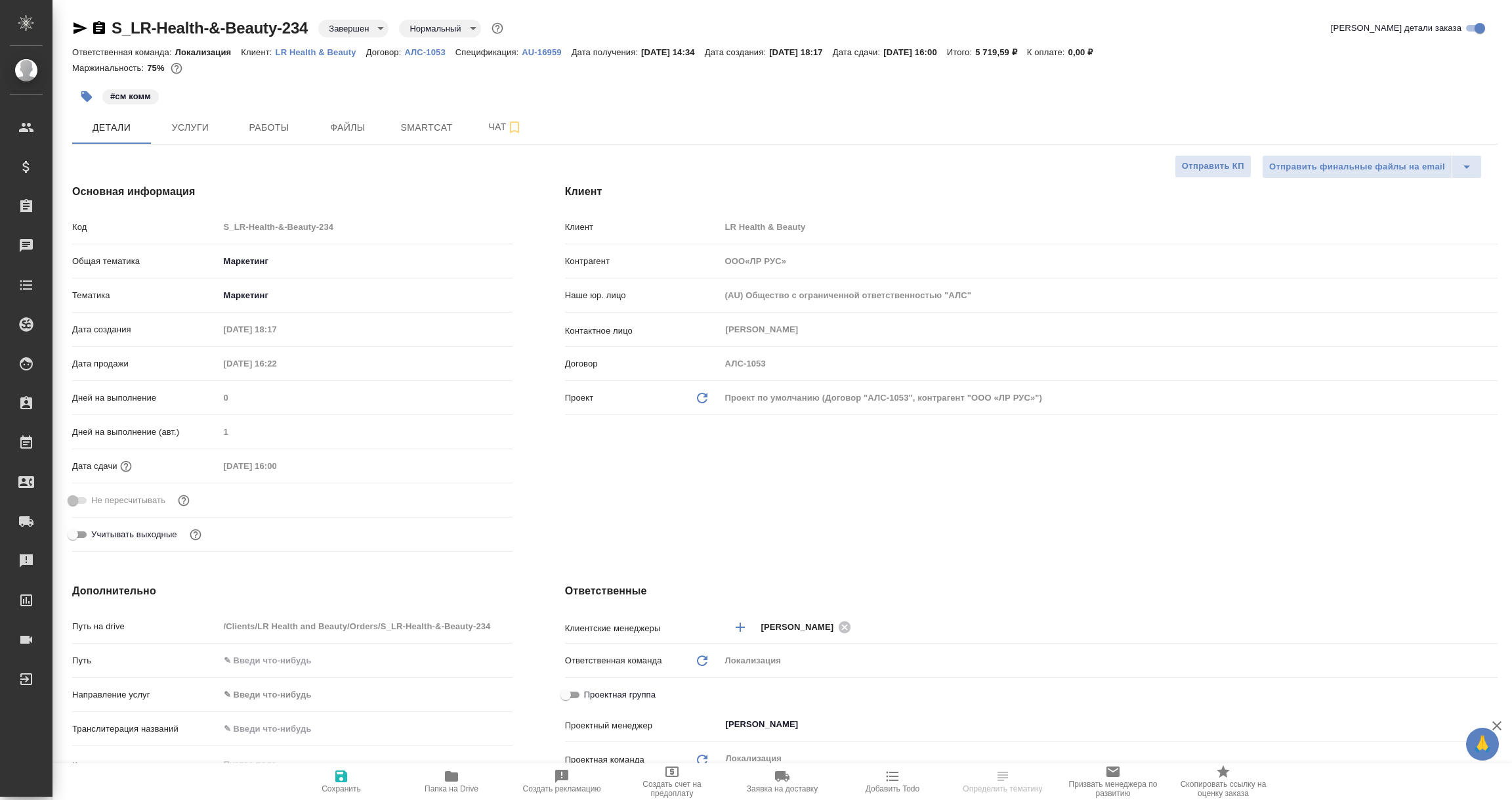
type textarea "x"
type input "ООО«ЛР РУС»"
type textarea "x"
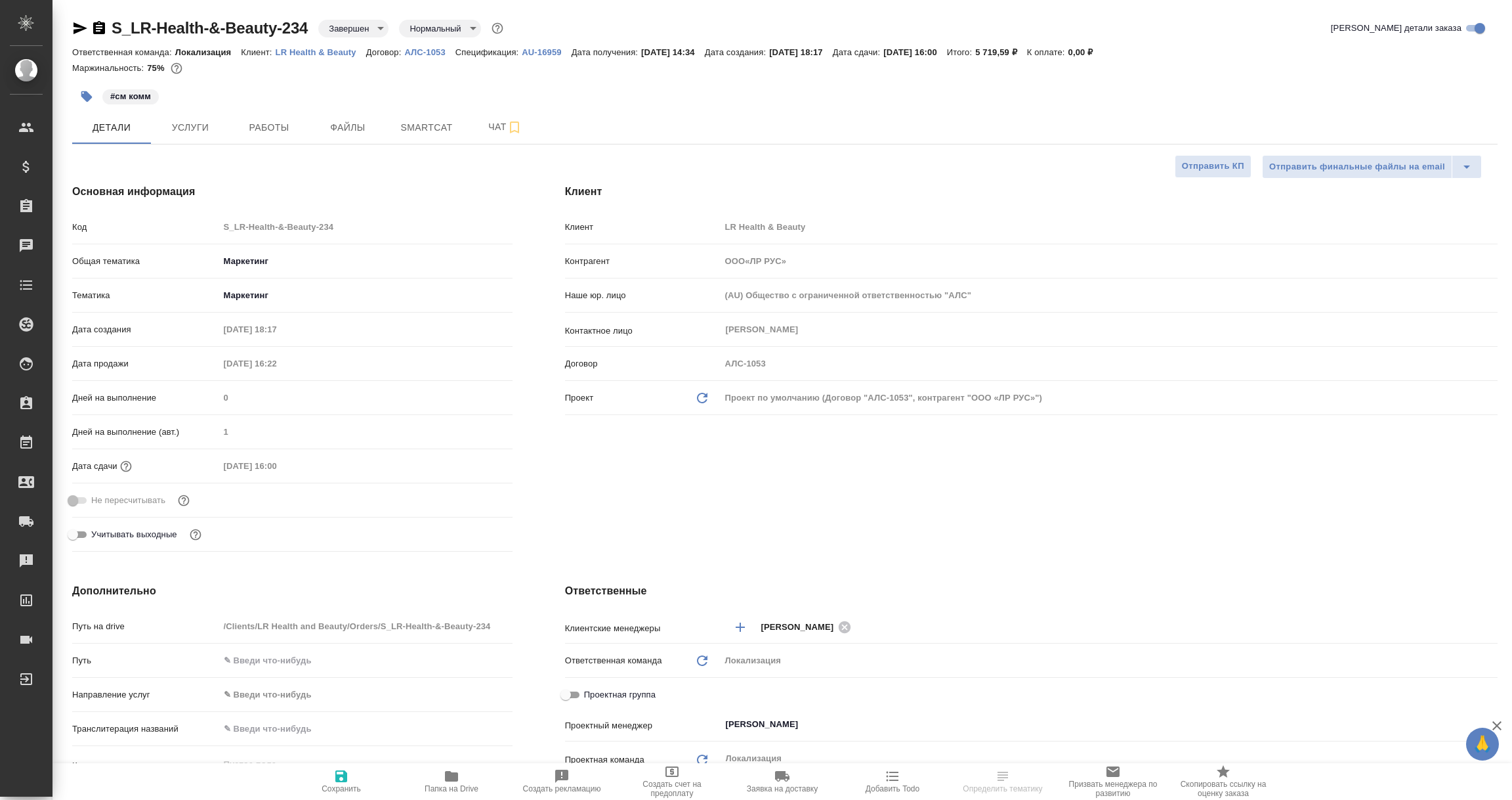
type textarea "x"
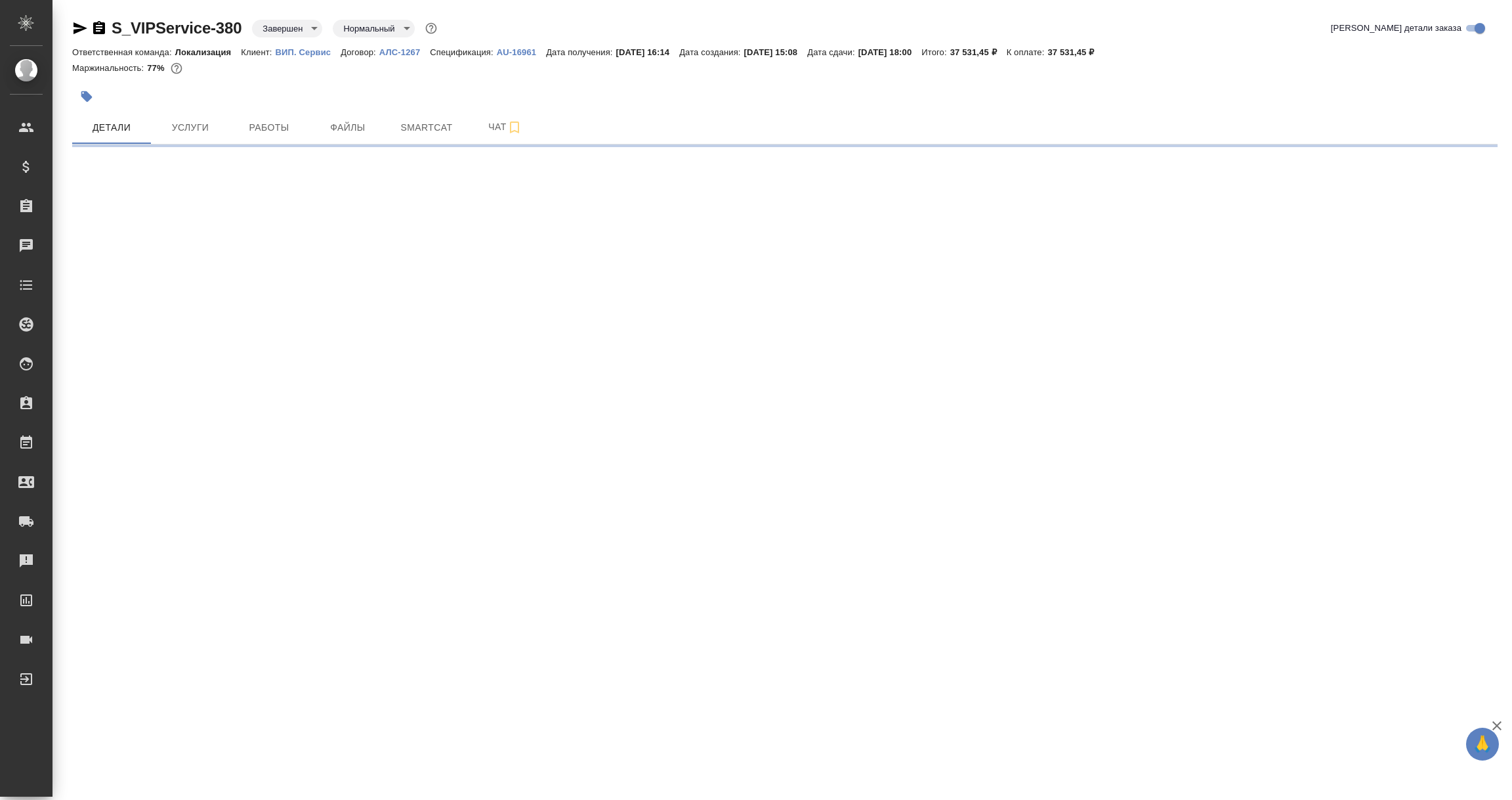
select select "RU"
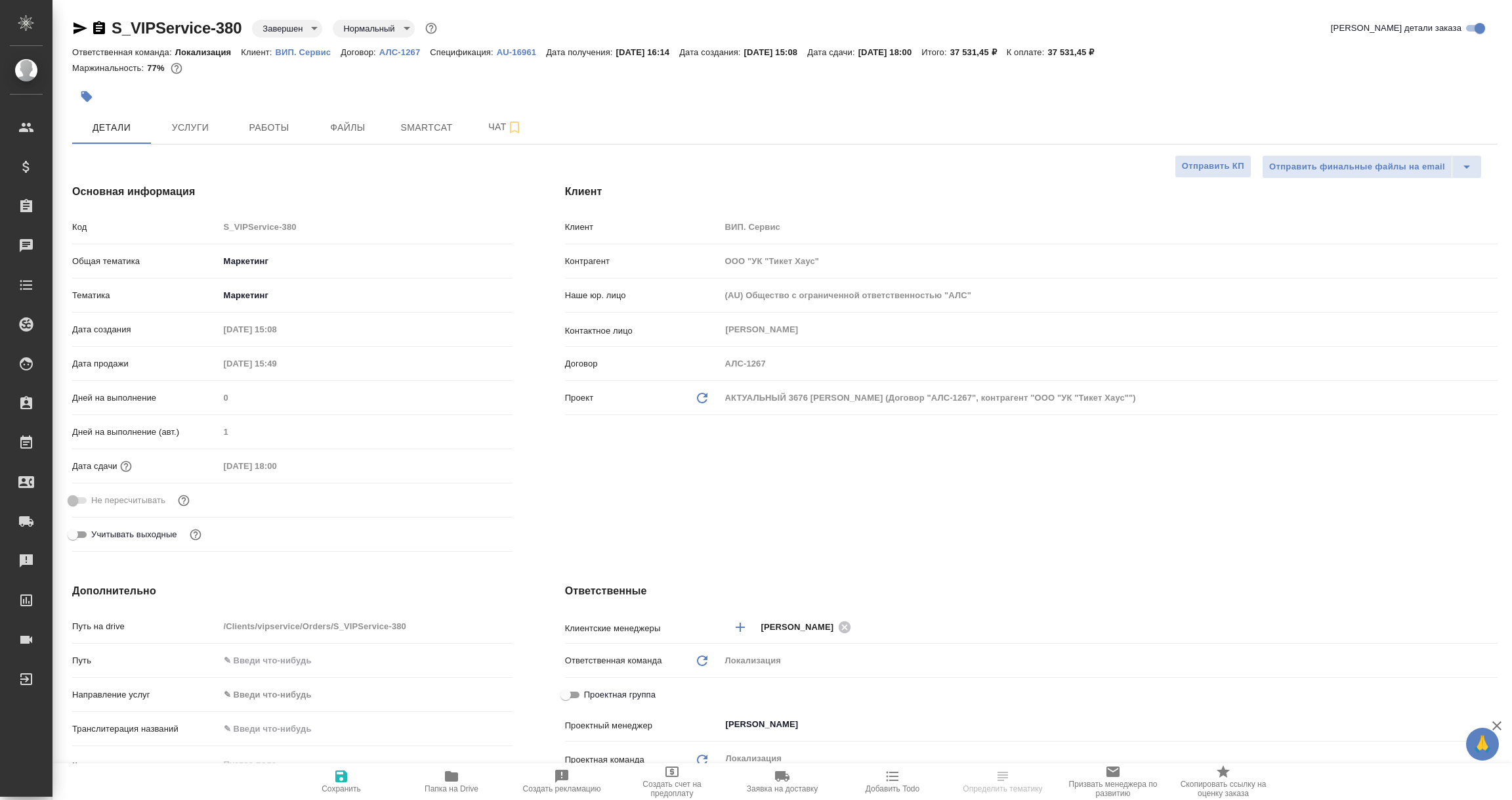
type textarea "x"
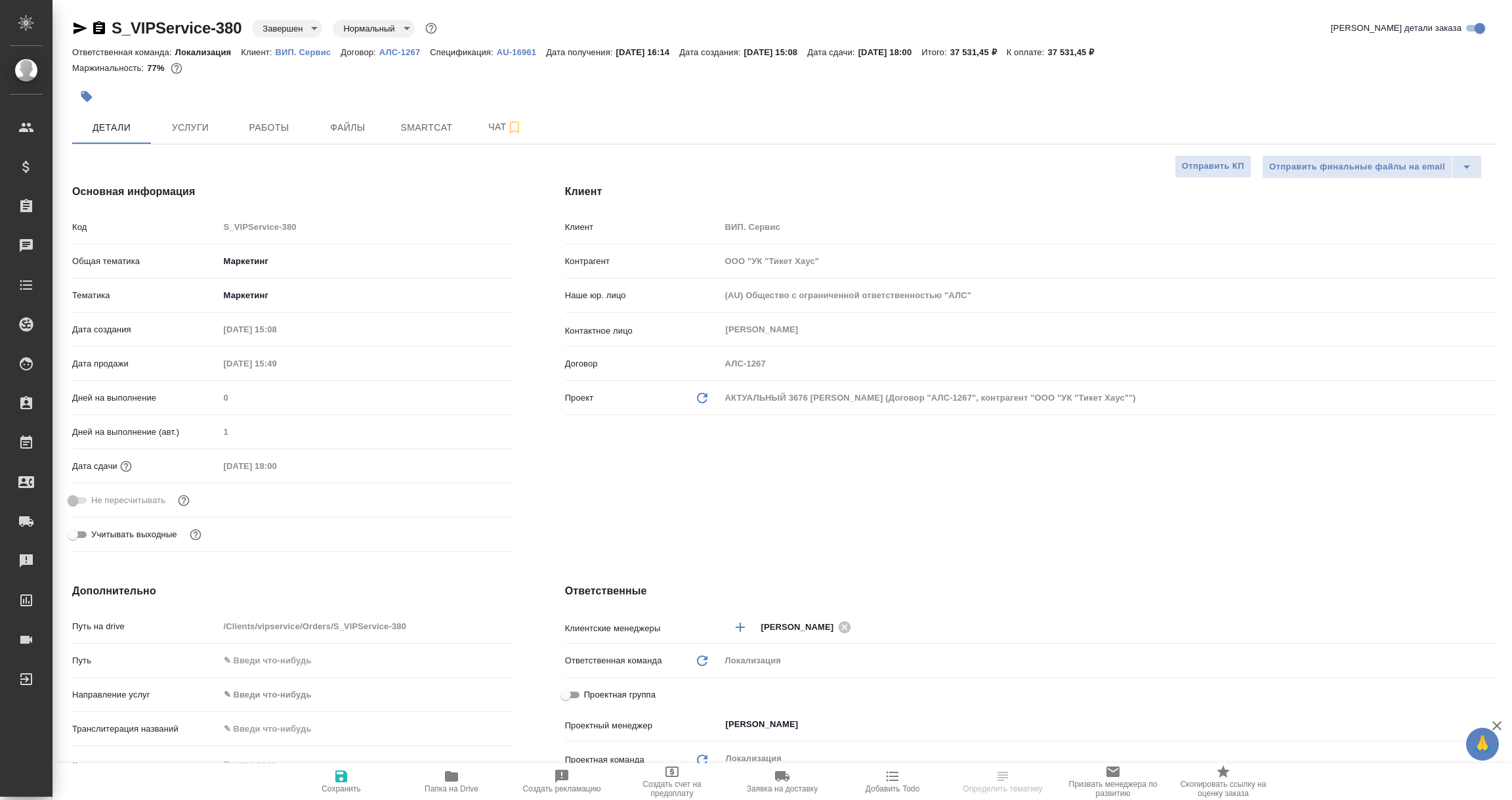
type textarea "x"
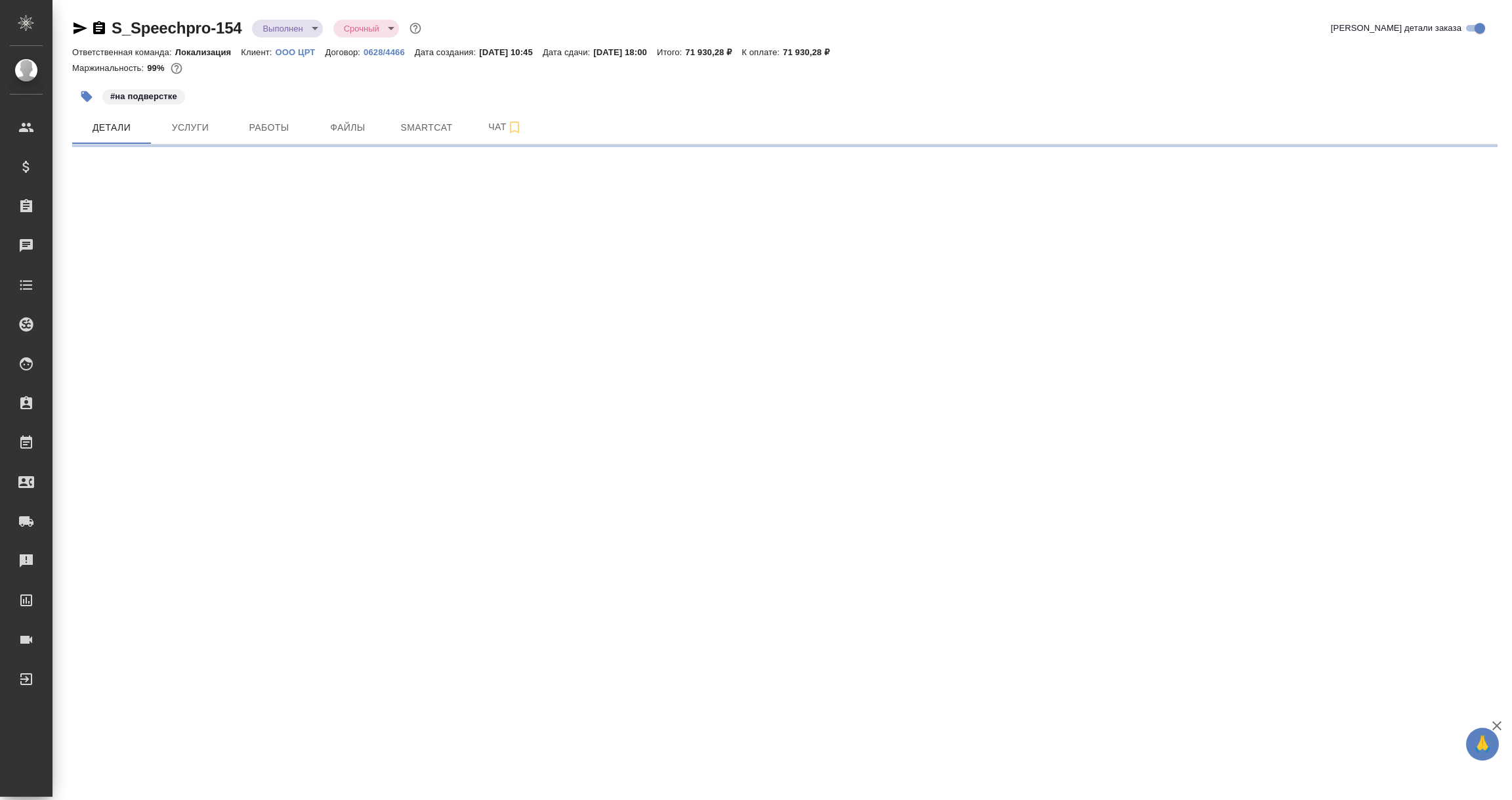
select select "RU"
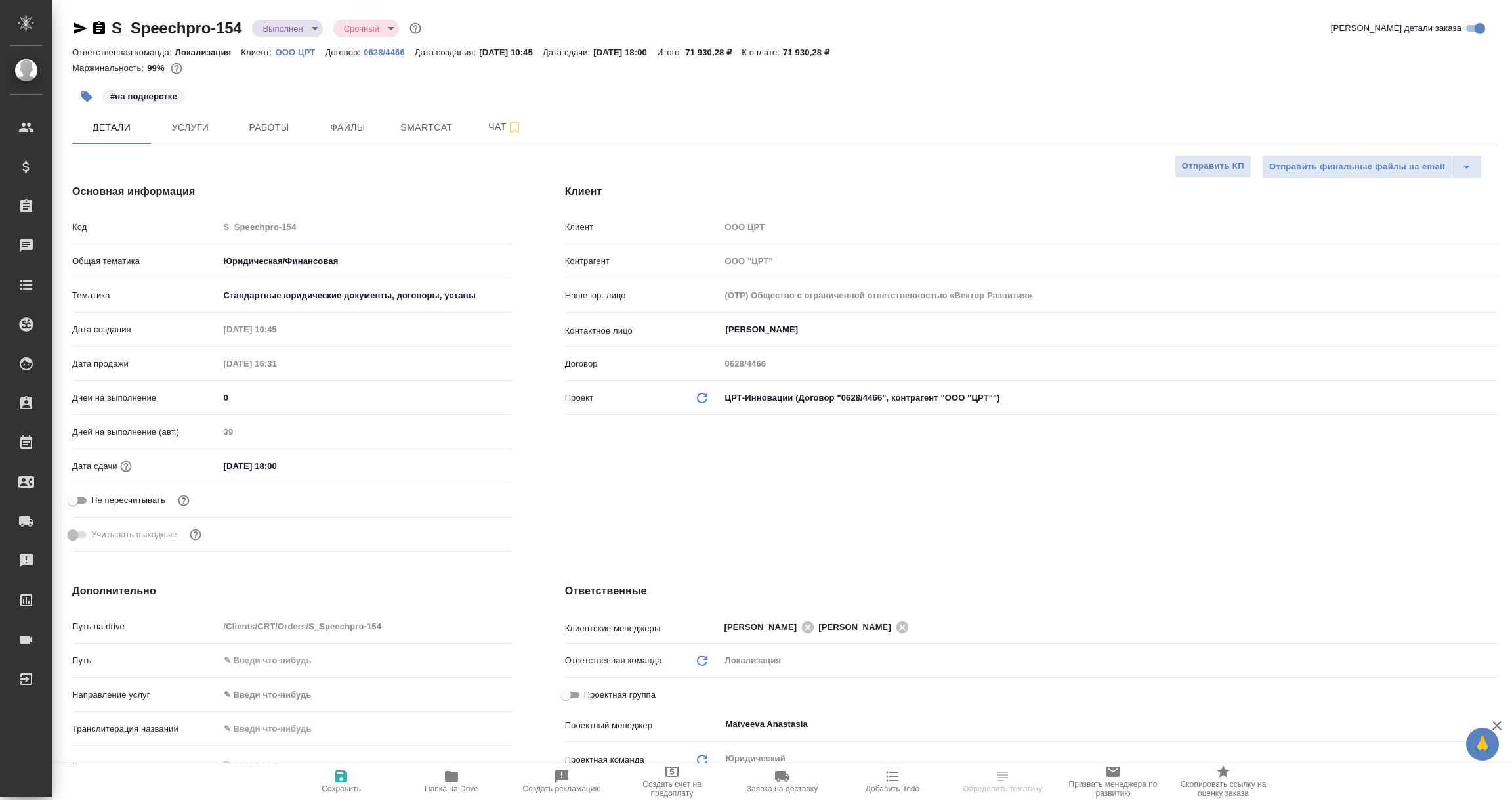
type textarea "x"
click at [80, 29] on icon "button" at bounding box center [80, 28] width 14 height 12
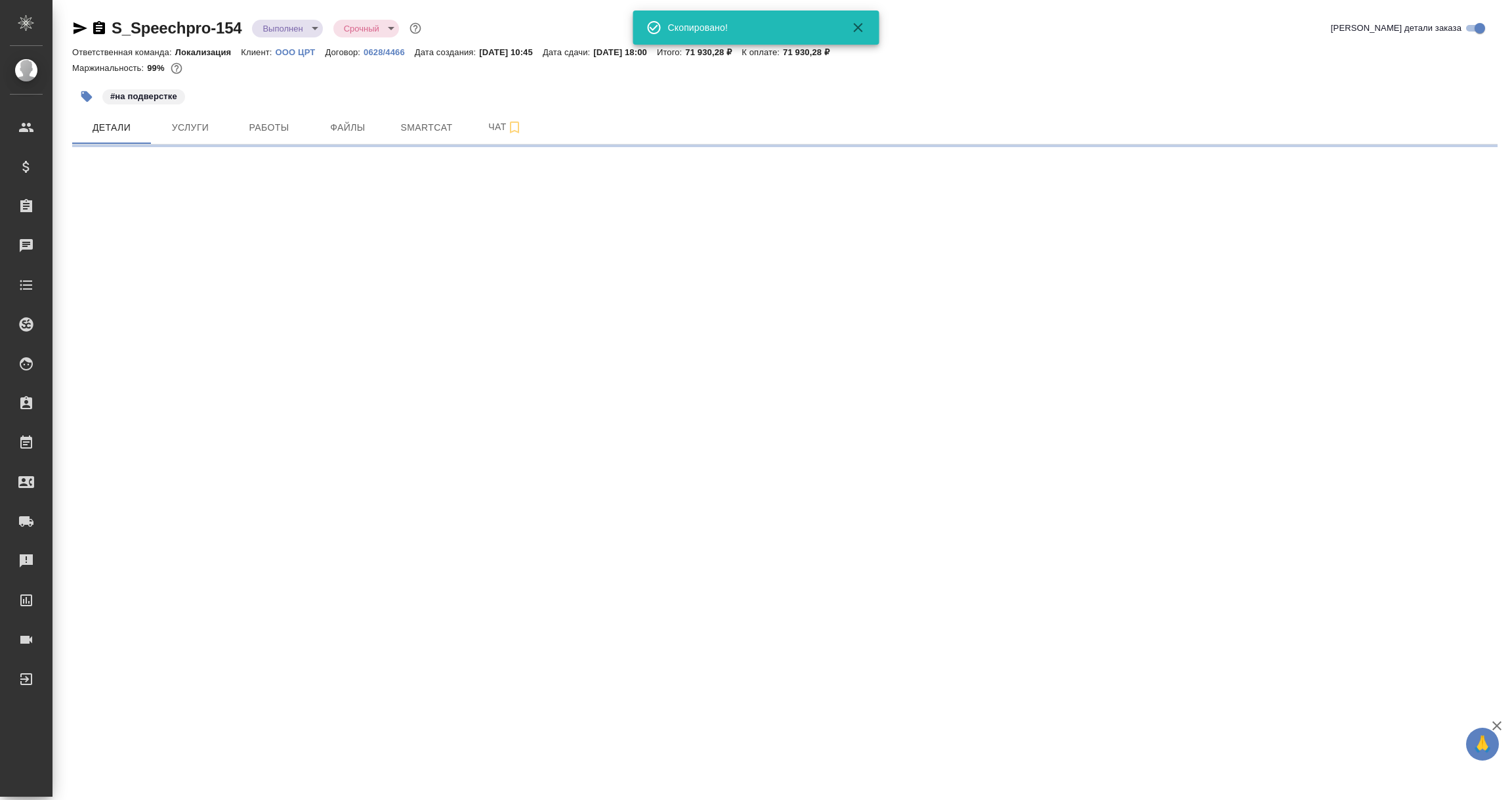
select select "RU"
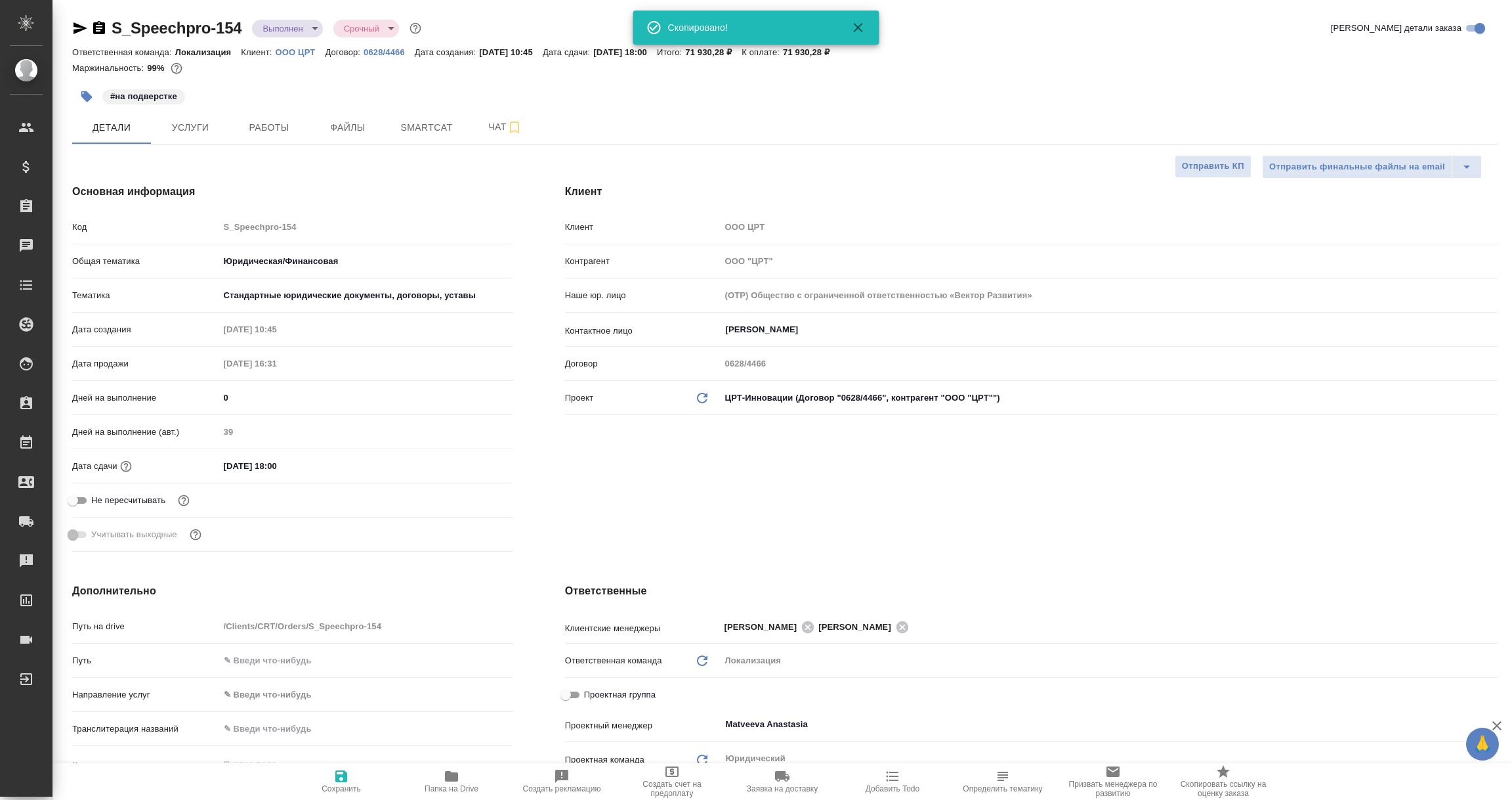
type textarea "x"
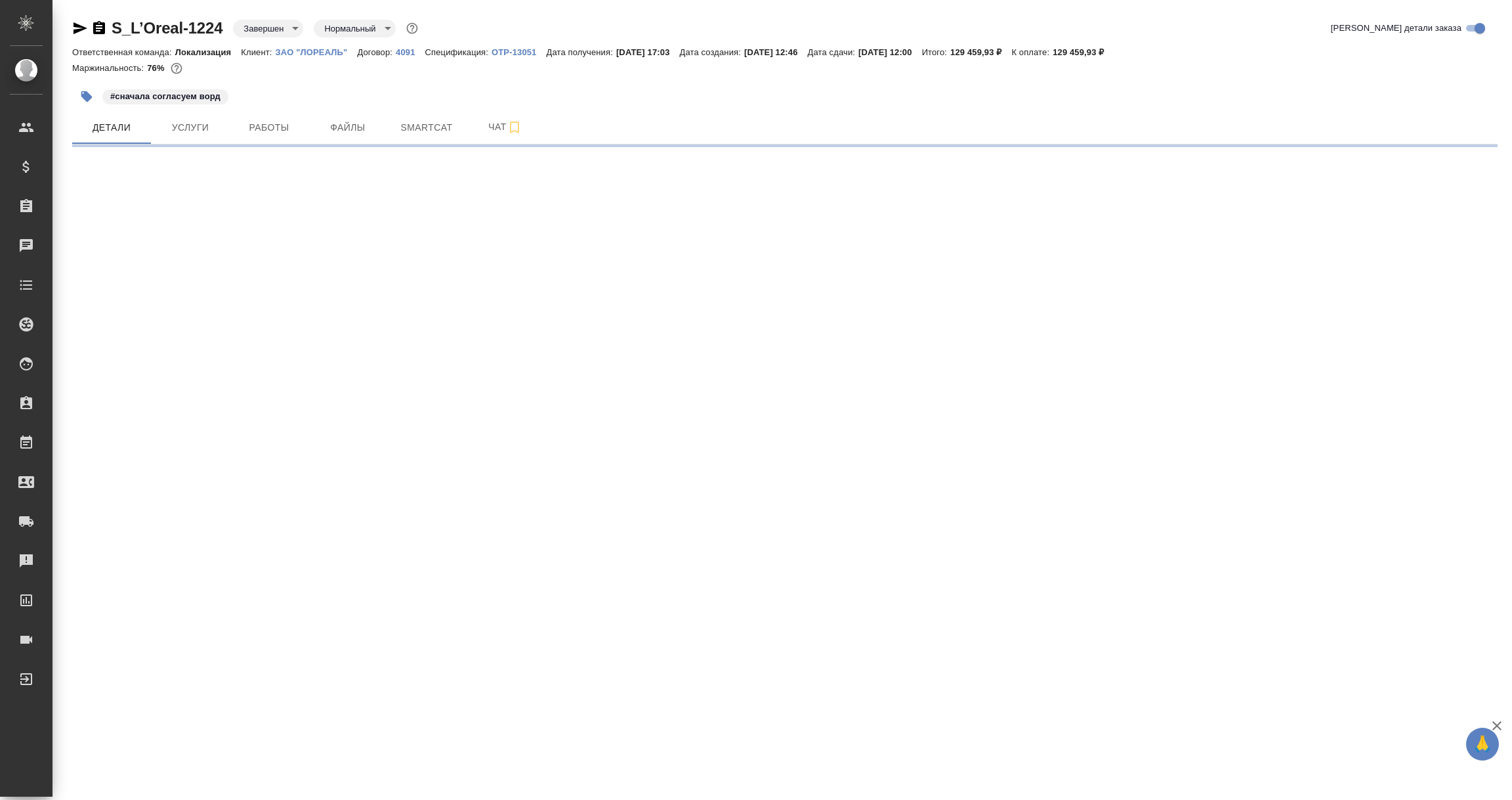
select select "RU"
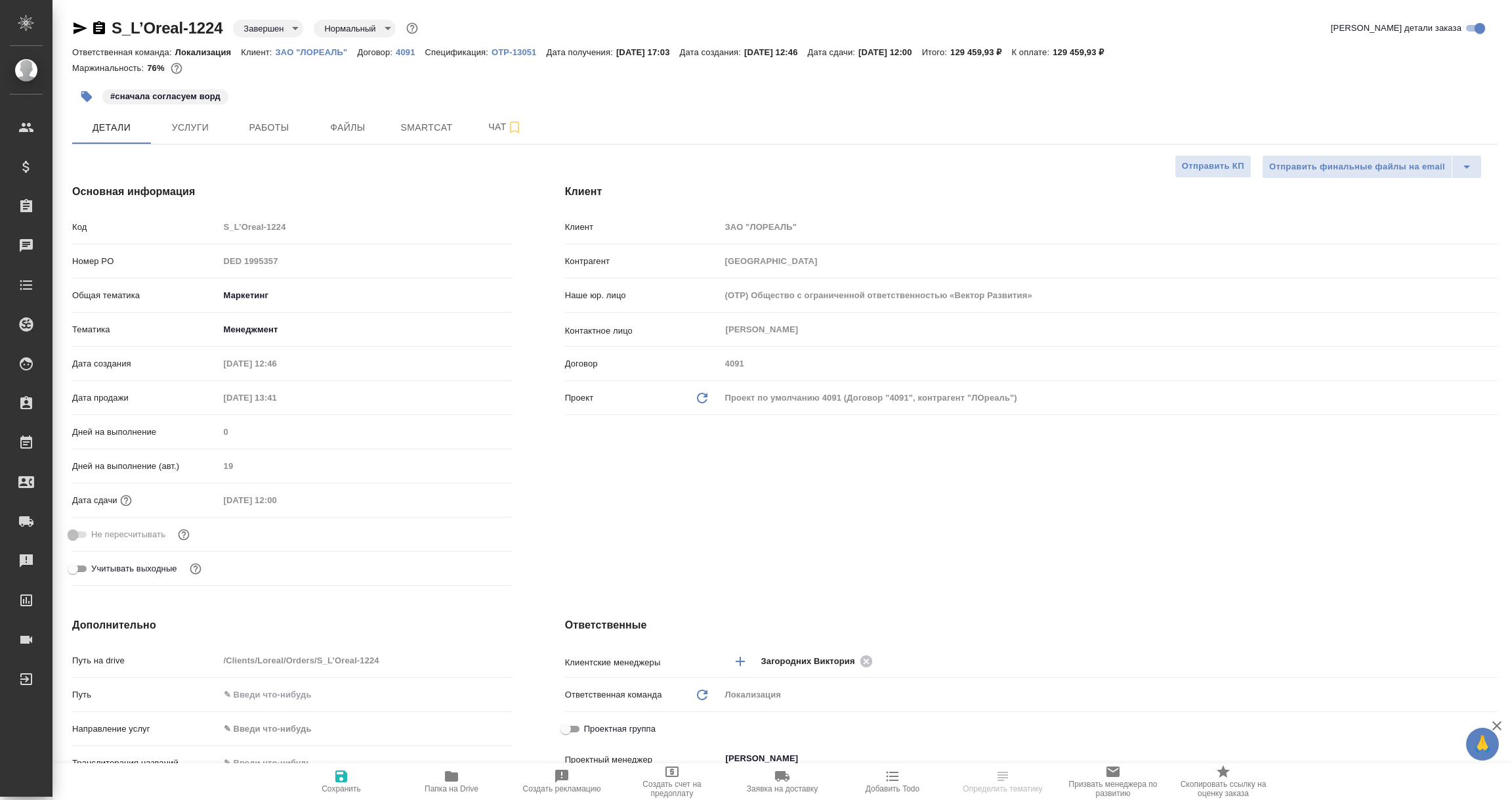
type textarea "x"
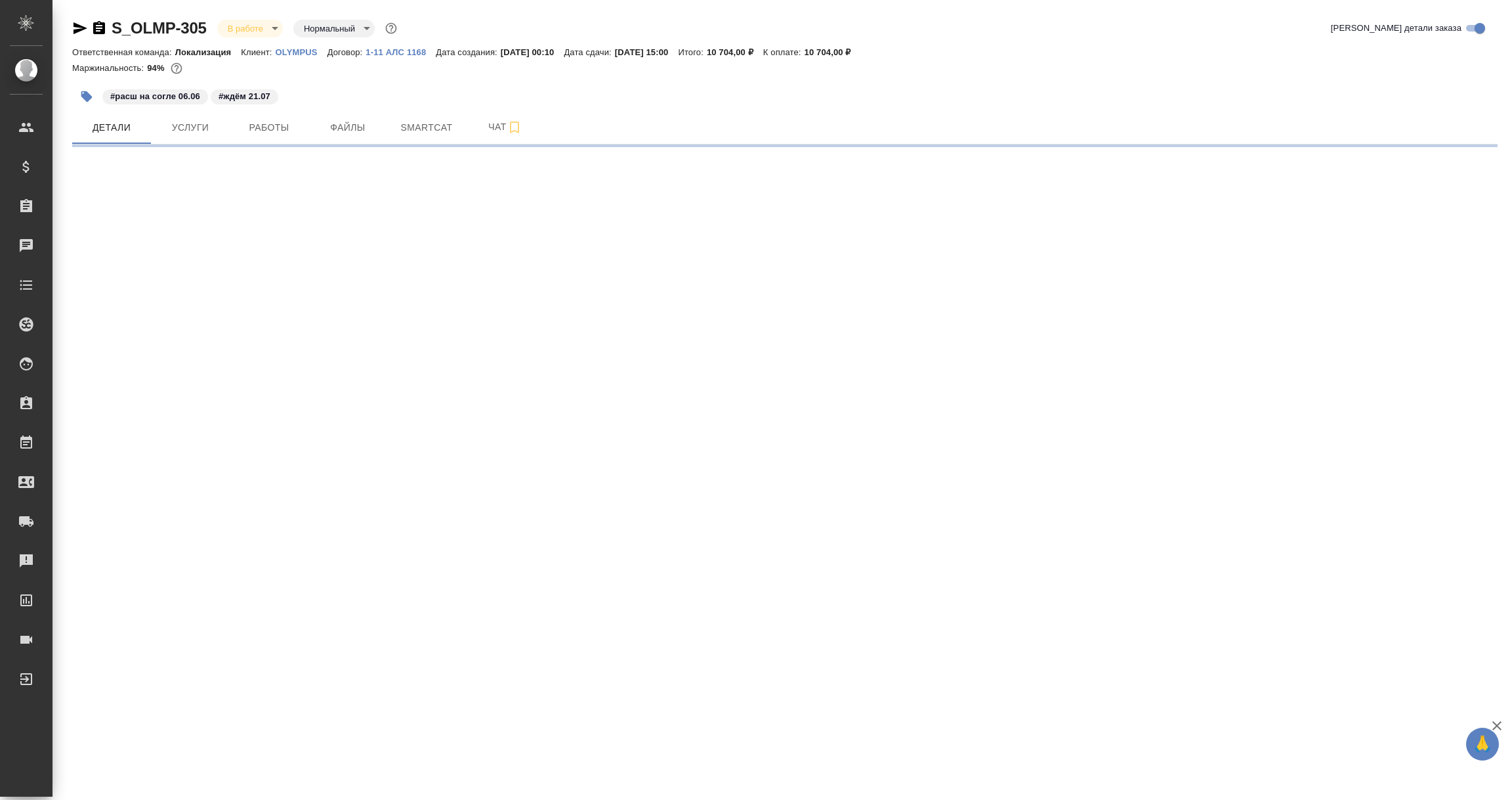
select select "RU"
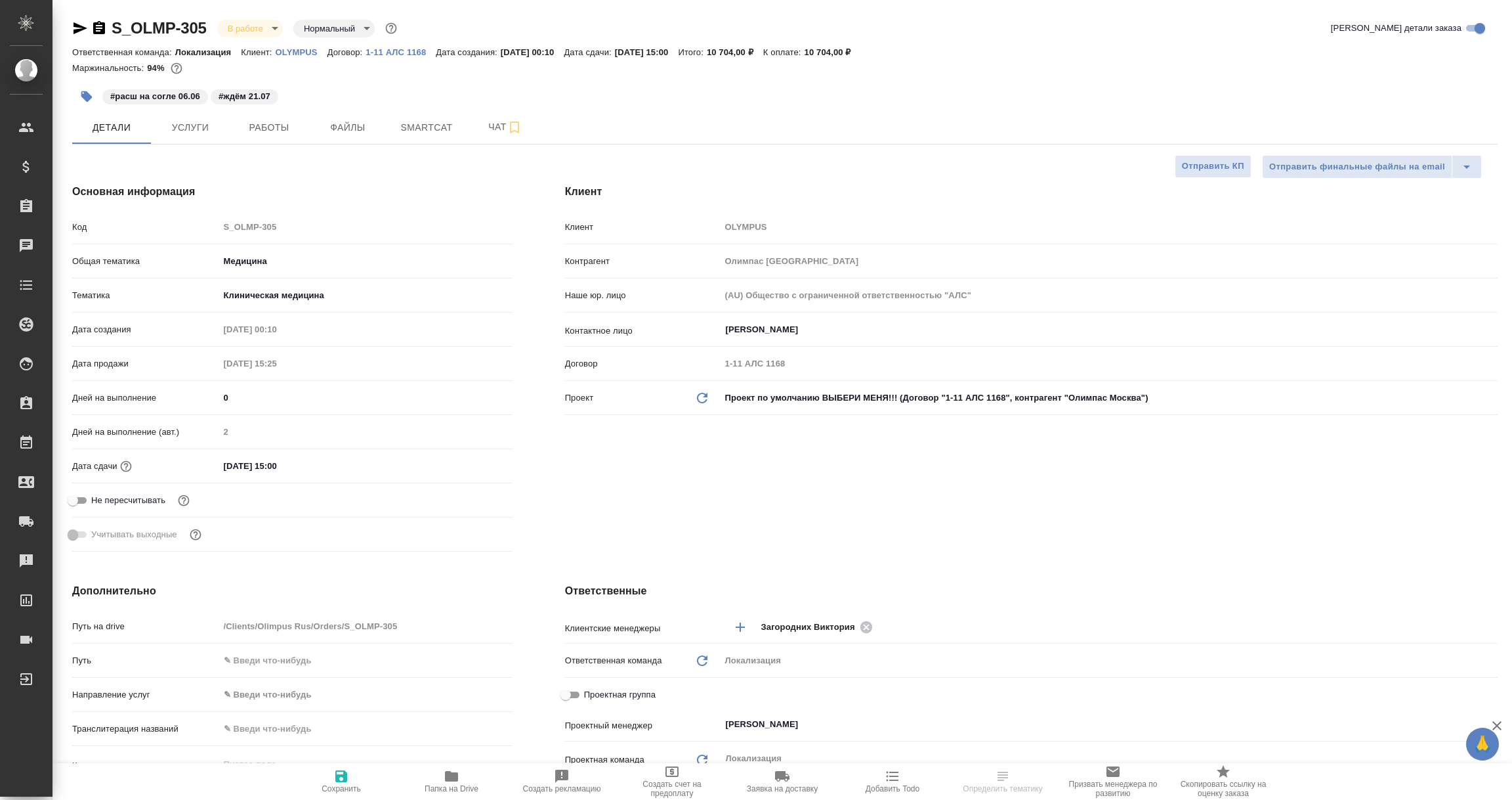
type textarea "x"
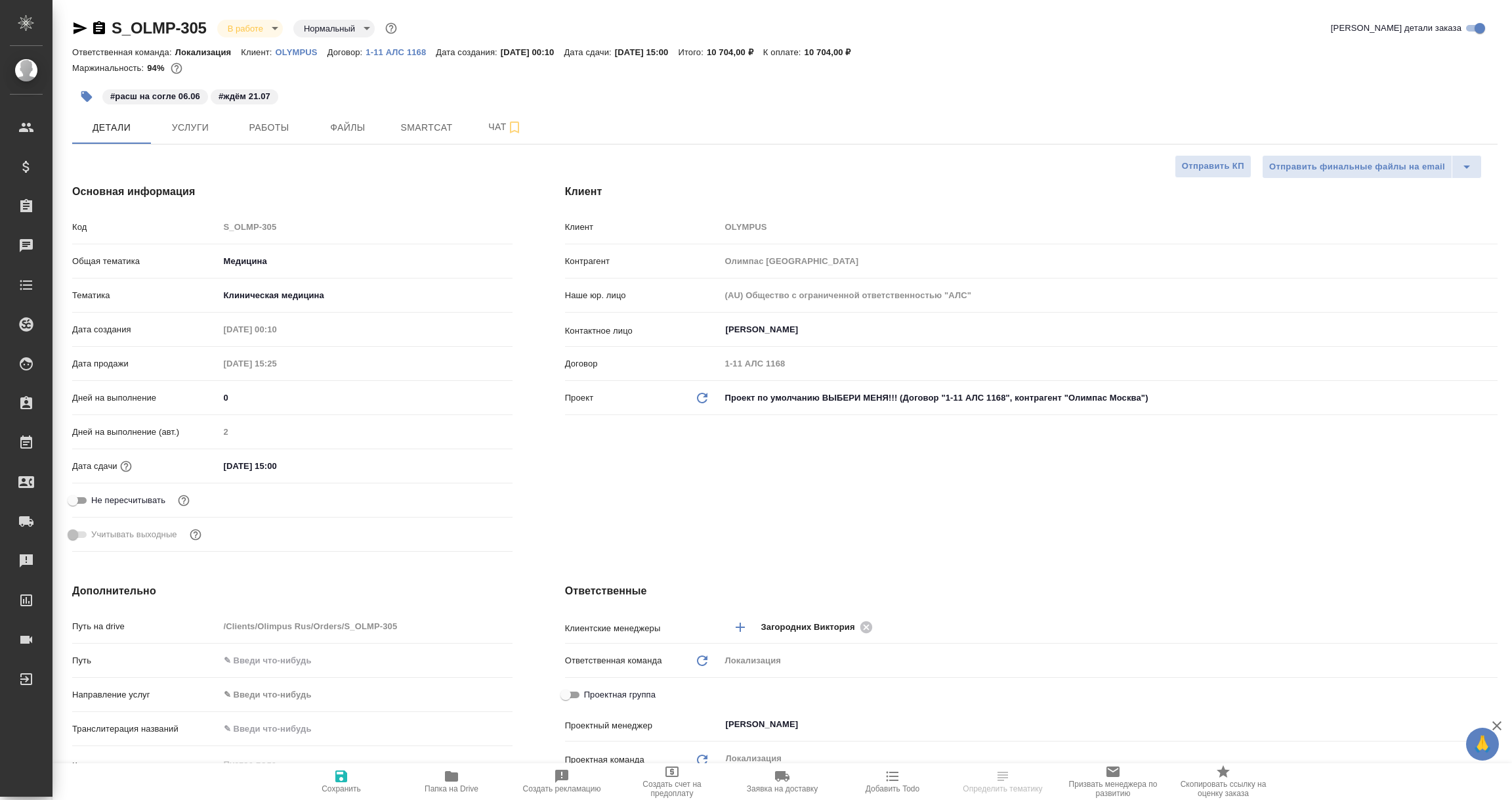
type textarea "x"
click at [74, 30] on icon "button" at bounding box center [80, 28] width 14 height 12
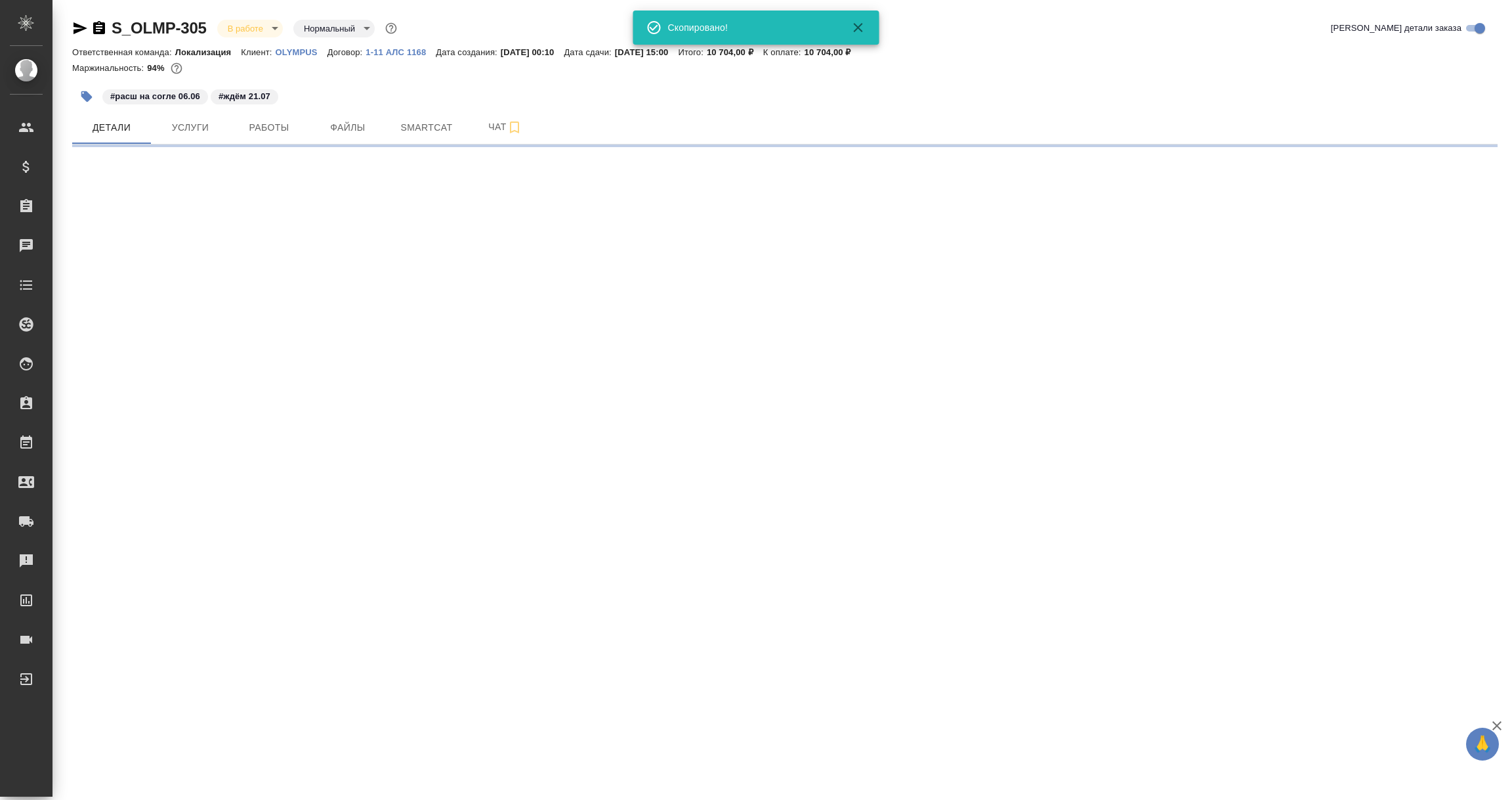
select select "RU"
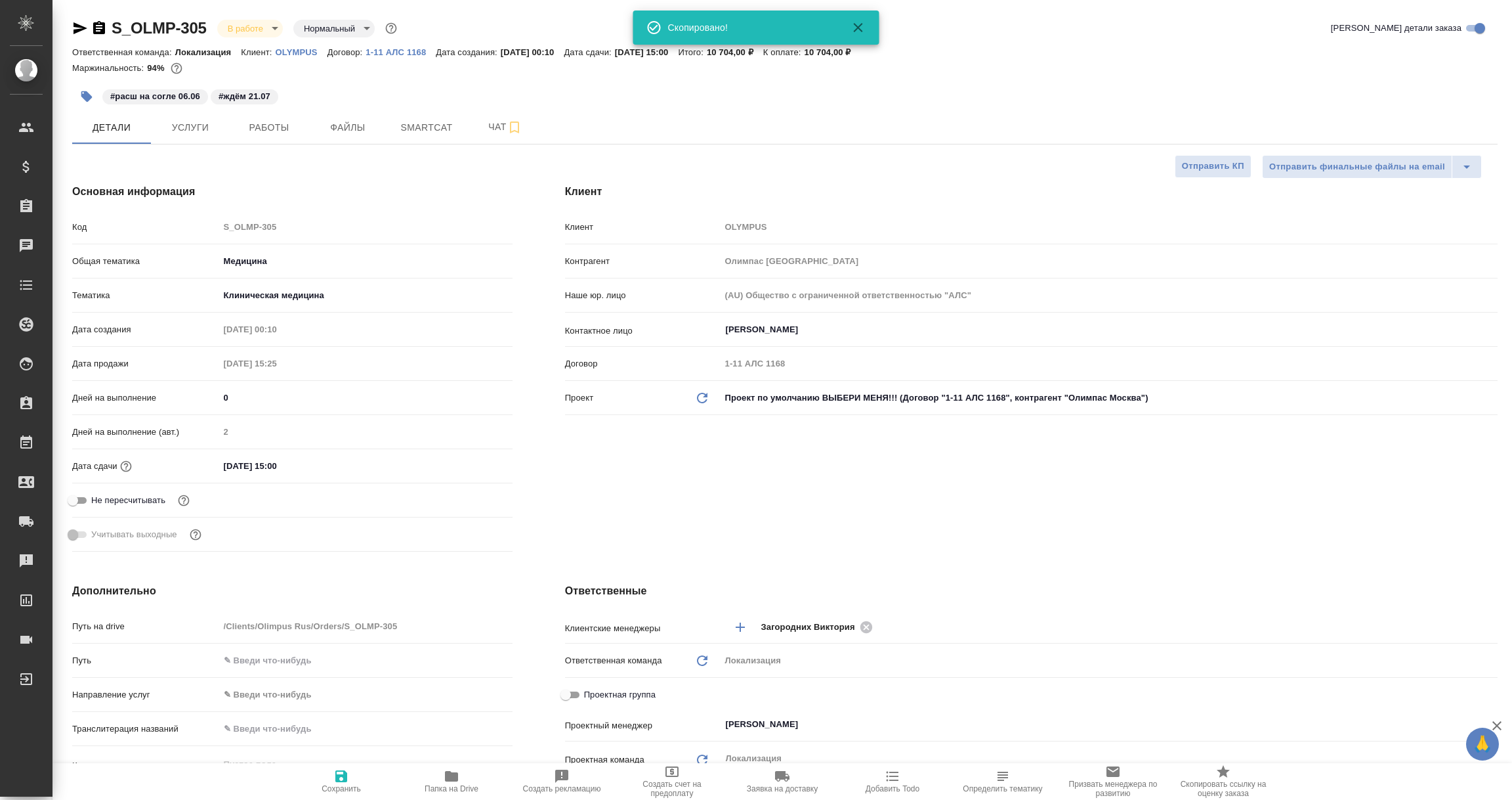
type textarea "x"
